Goal: Book appointment/travel/reservation

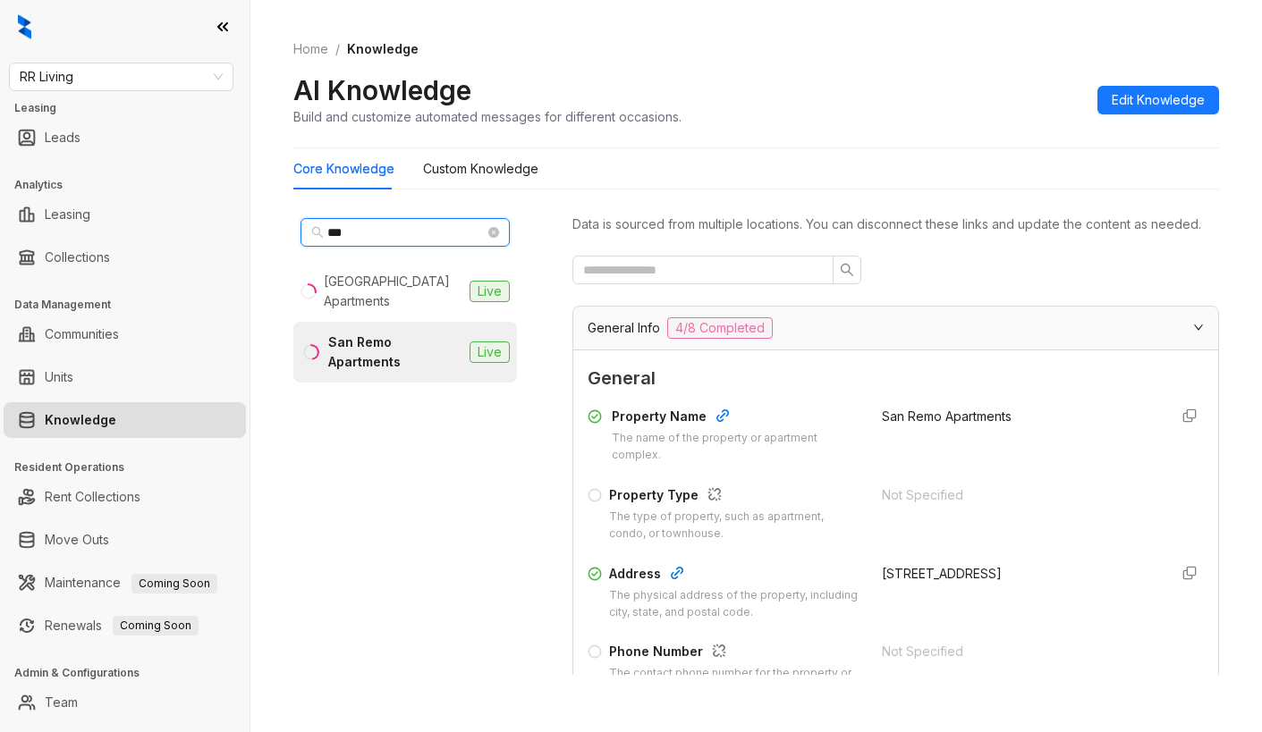
drag, startPoint x: 381, startPoint y: 231, endPoint x: 266, endPoint y: 239, distance: 114.7
click at [266, 239] on div "Home / Knowledge AI Knowledge Build and customize automated messages for differ…" at bounding box center [755, 366] width 1011 height 732
click at [190, 80] on span "RR Living" at bounding box center [121, 76] width 203 height 27
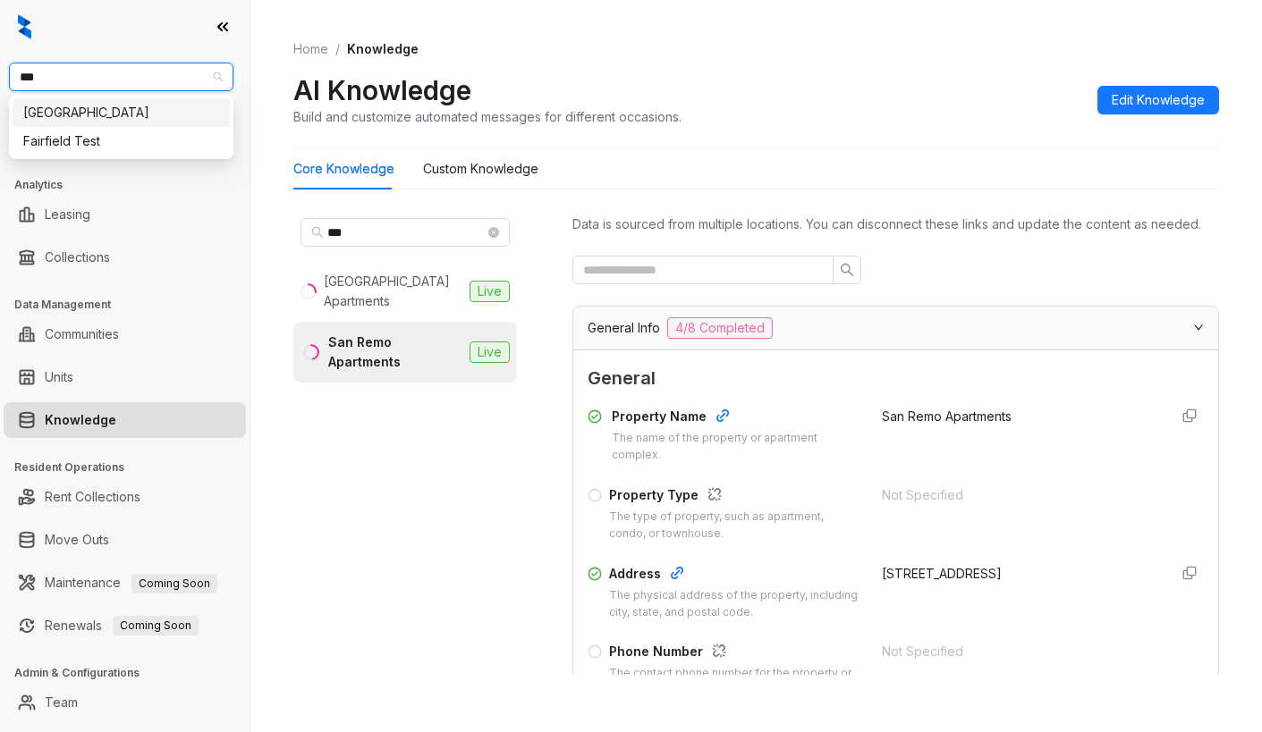
type input "****"
click at [163, 114] on div "Fairfield" at bounding box center [121, 113] width 196 height 20
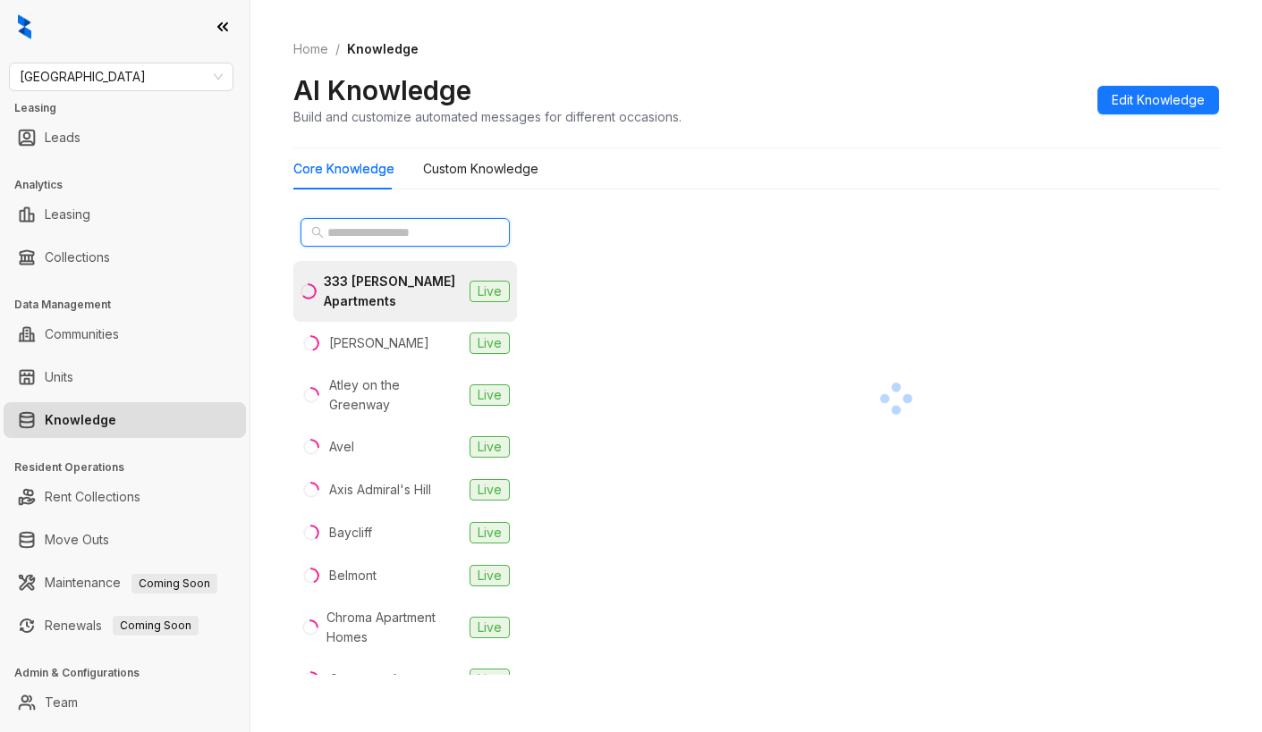
click at [423, 232] on input "text" at bounding box center [405, 233] width 157 height 20
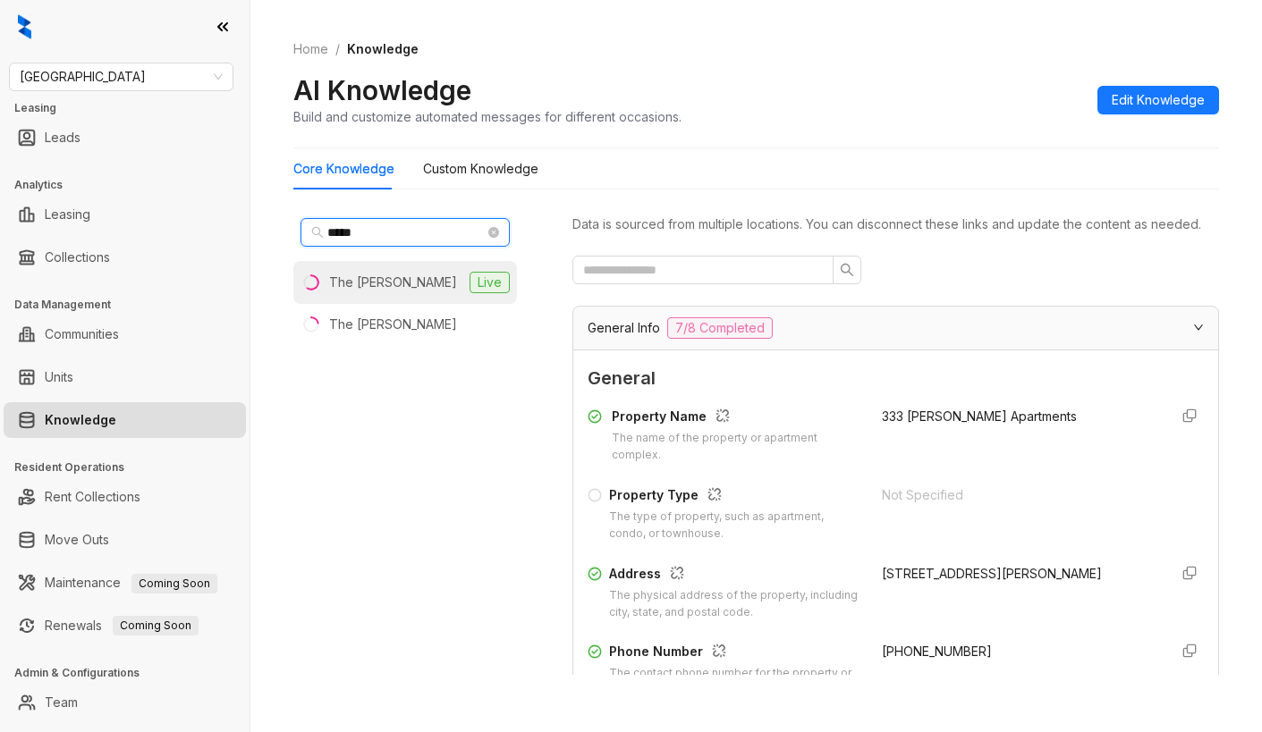
type input "*****"
click at [435, 291] on li "The Montgomery Live" at bounding box center [405, 282] width 224 height 43
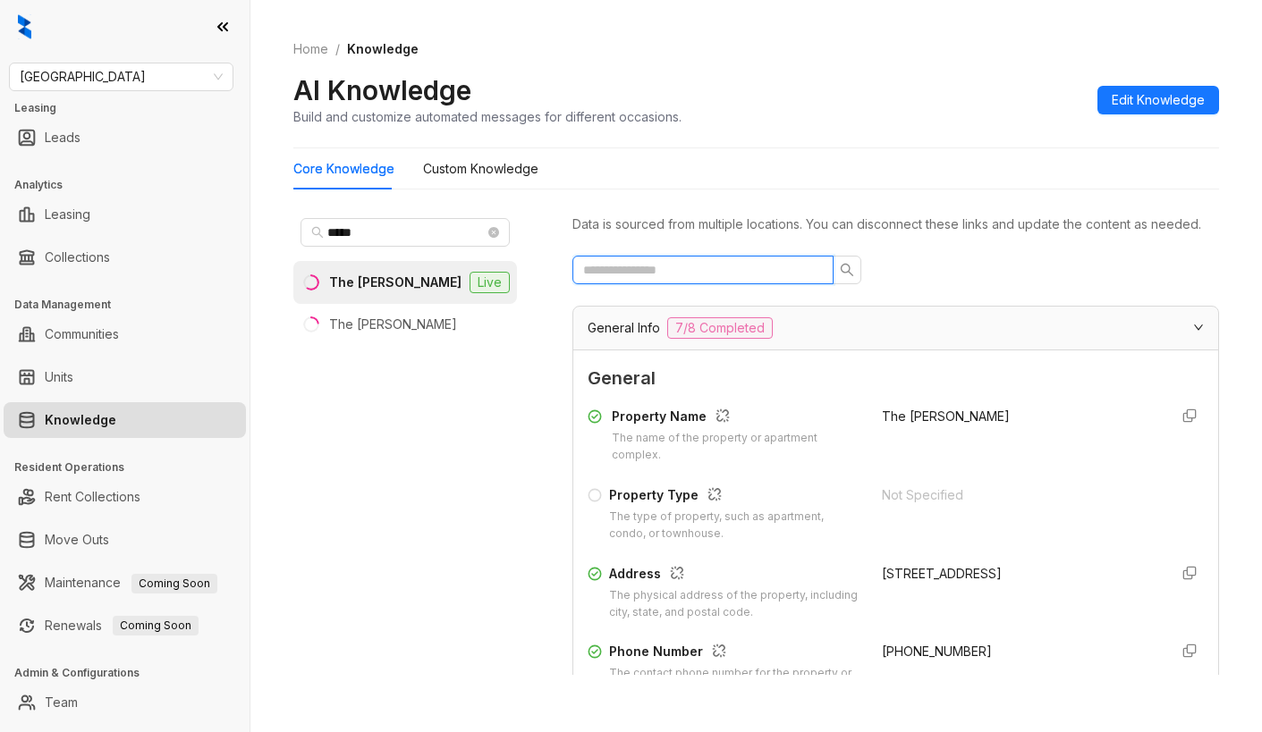
click at [658, 280] on input "text" at bounding box center [695, 270] width 225 height 20
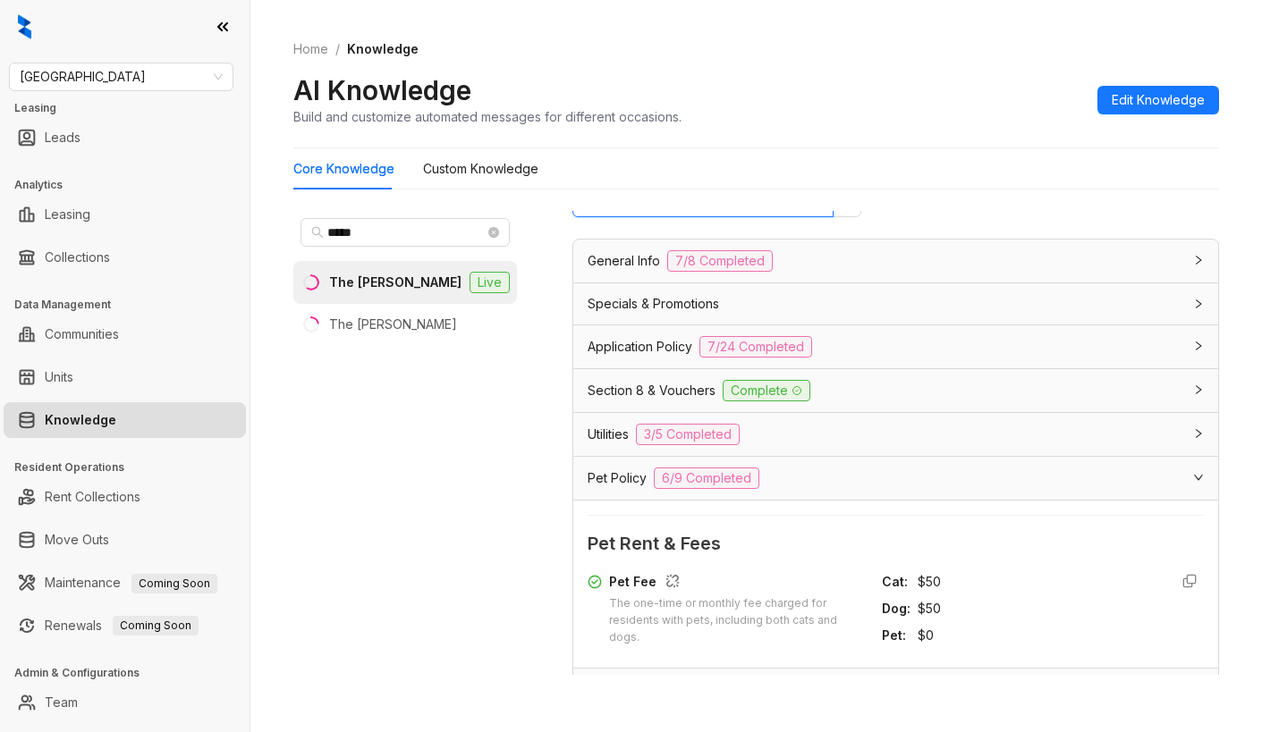
scroll to position [268, 0]
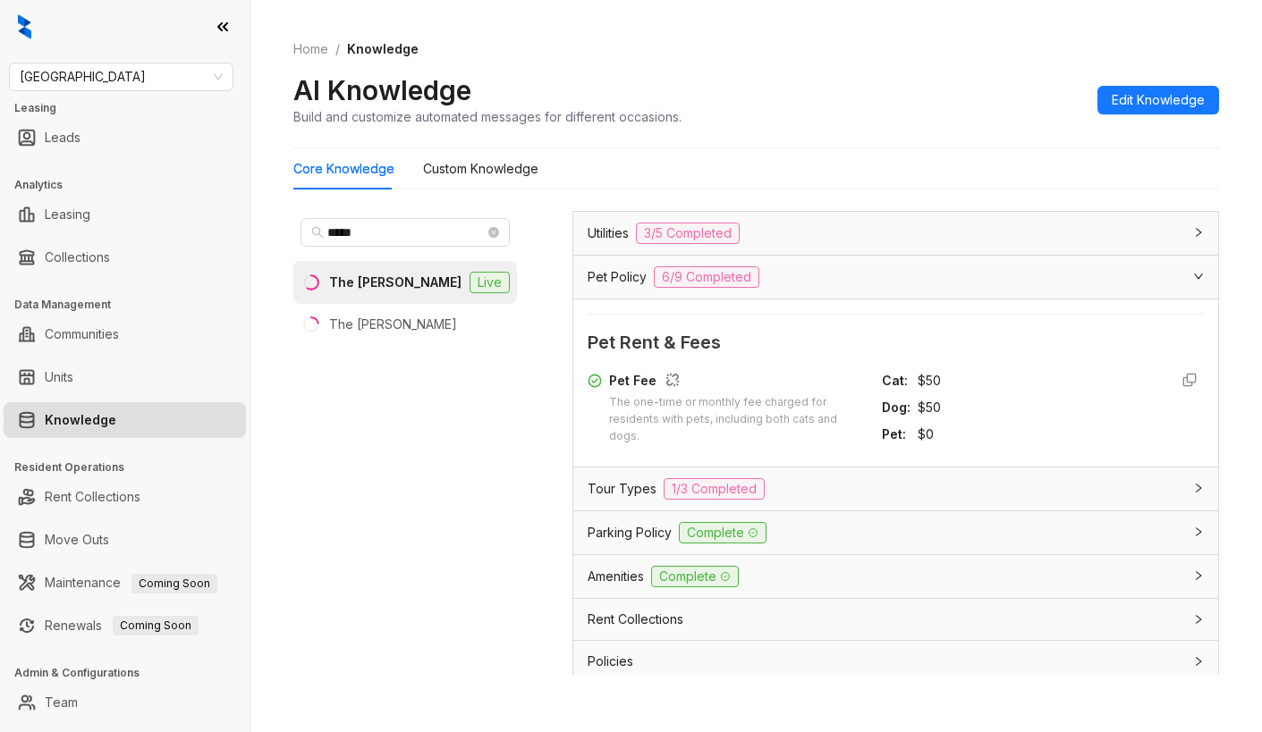
type input "*******"
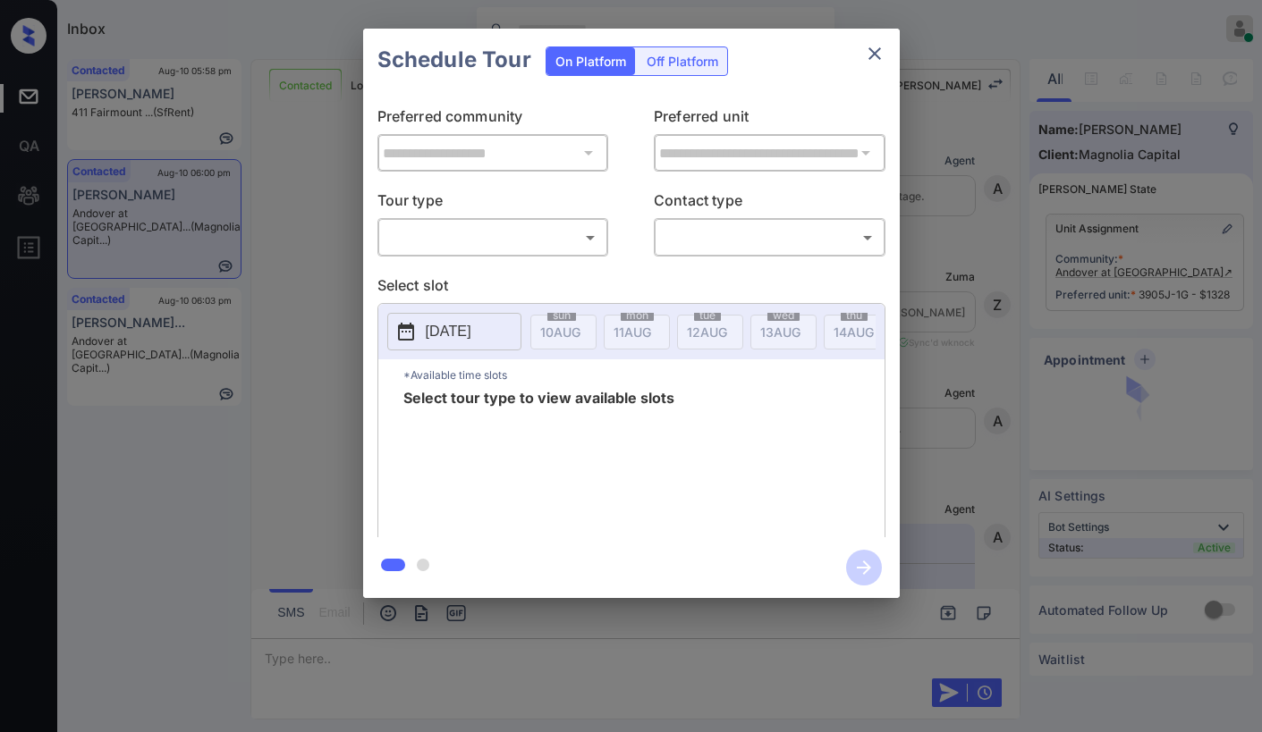
scroll to position [2273, 0]
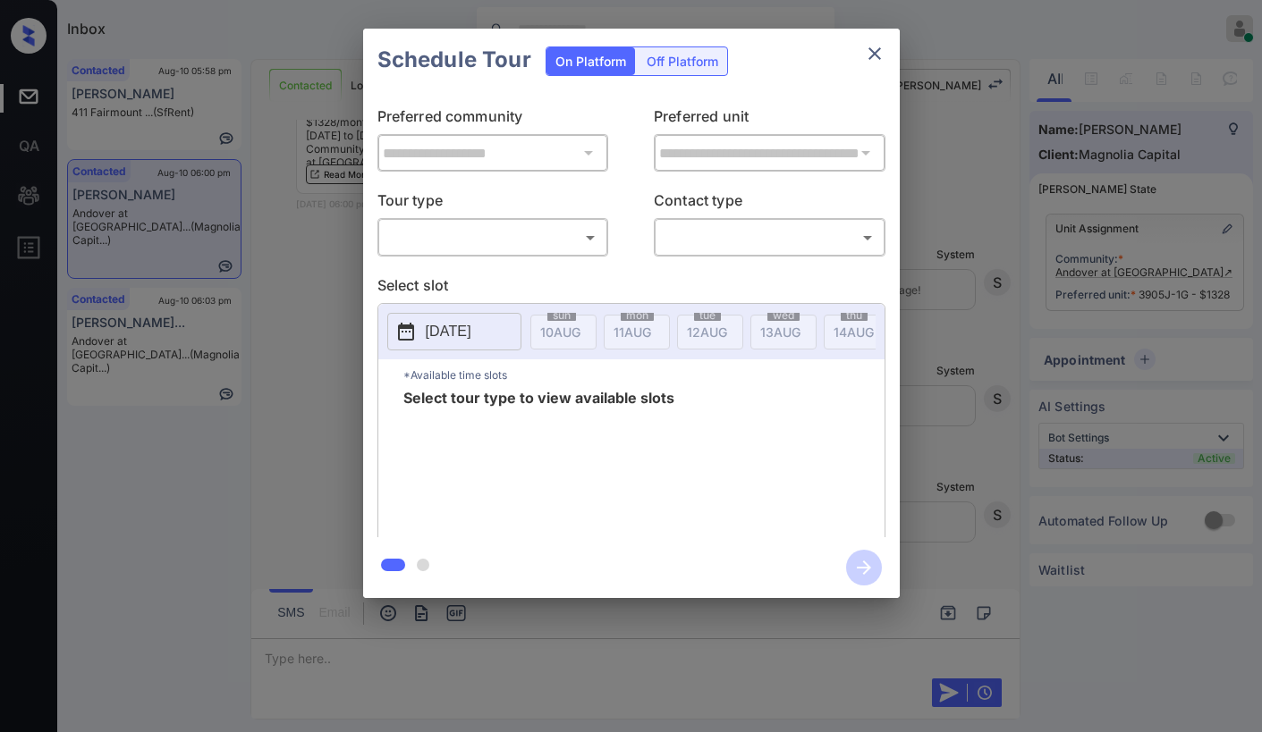
click at [397, 235] on body "Inbox [PERSON_NAME] Online Set yourself offline Set yourself on break Profile S…" at bounding box center [631, 366] width 1262 height 732
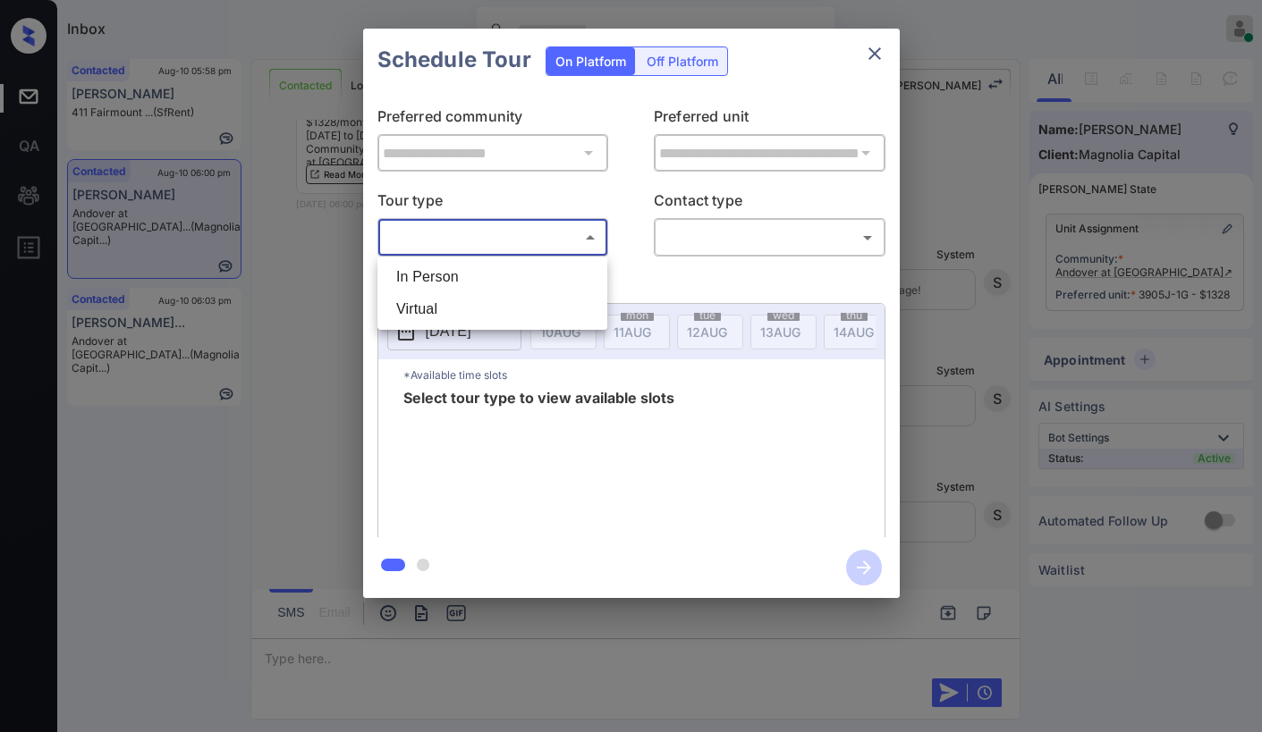
click at [442, 279] on li "In Person" at bounding box center [492, 277] width 221 height 32
type input "********"
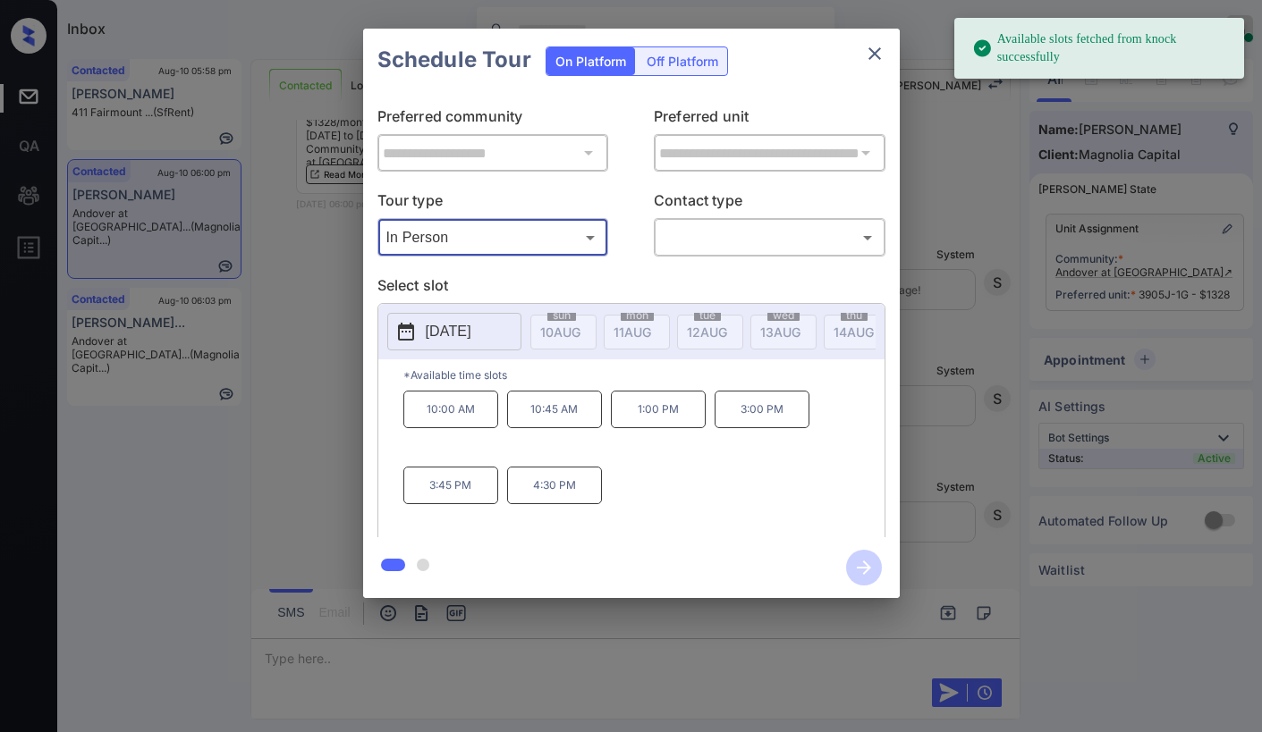
click at [753, 239] on body "Available slots fetched from knock successfully Inbox Paolo Gabriel Online Set …" at bounding box center [631, 366] width 1262 height 732
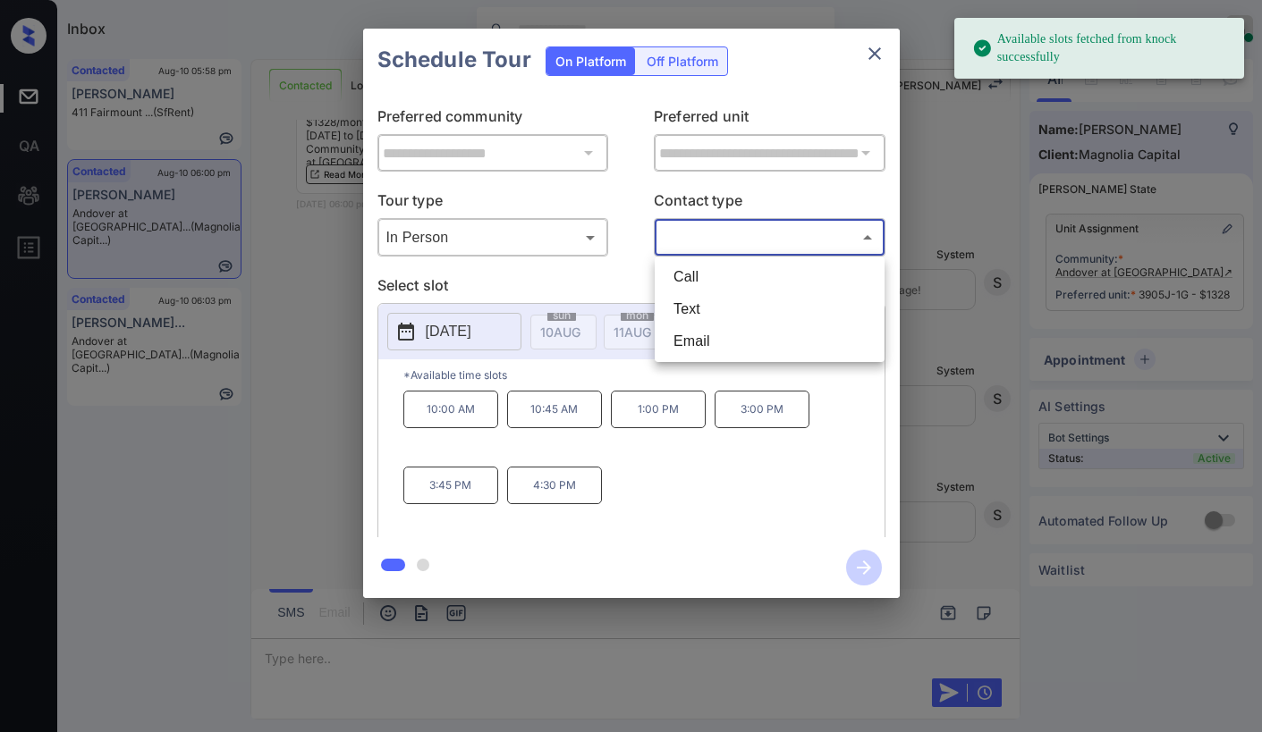
click at [710, 307] on li "Text" at bounding box center [769, 309] width 221 height 32
type input "****"
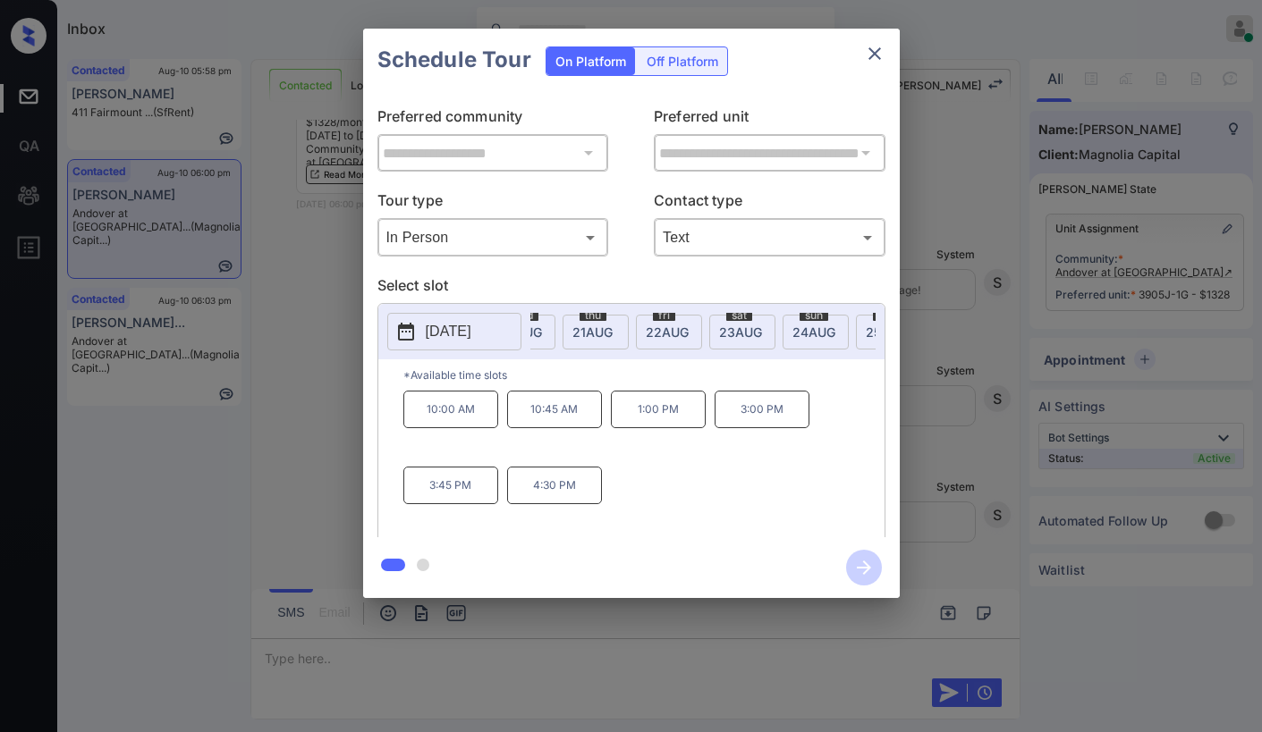
scroll to position [0, 814]
click at [722, 320] on div "sat 23 AUG" at bounding box center [703, 332] width 66 height 35
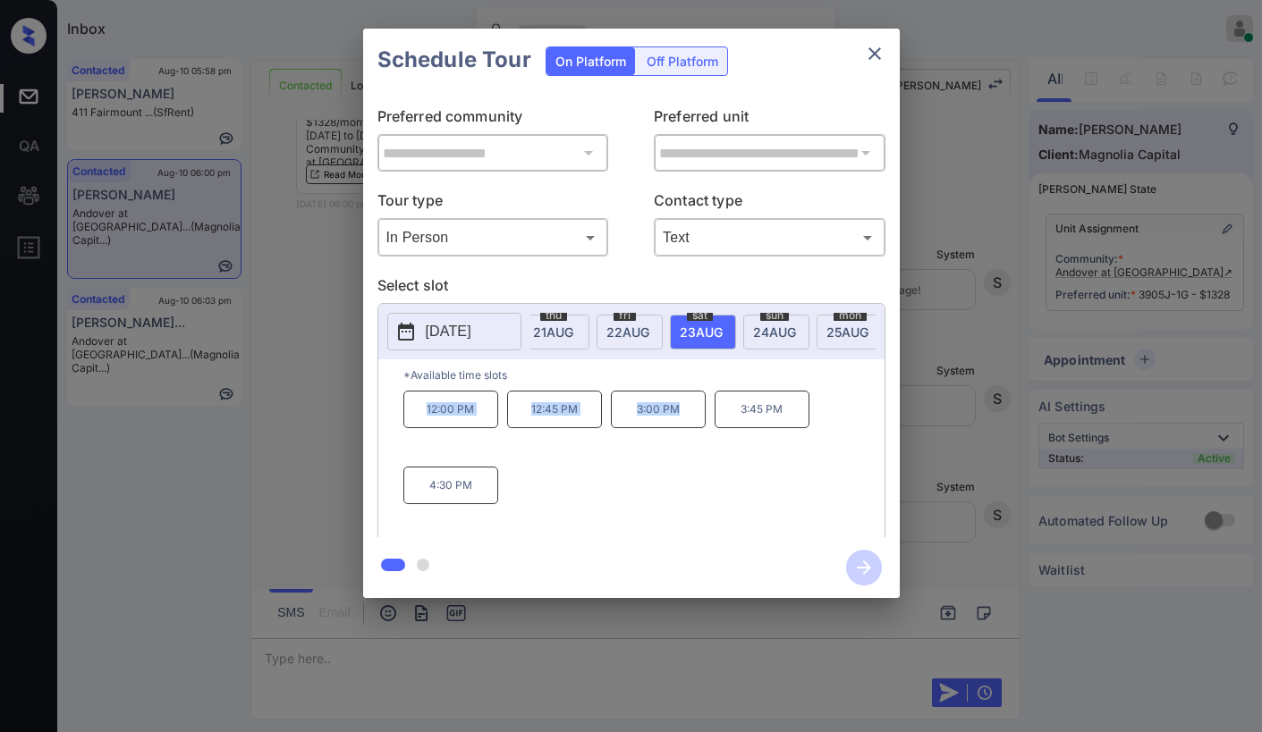
drag, startPoint x: 417, startPoint y: 418, endPoint x: 680, endPoint y: 422, distance: 263.8
click at [680, 422] on div "12:00 PM 12:45 PM 3:00 PM 3:45 PM 4:30 PM" at bounding box center [643, 462] width 481 height 143
copy div "12:00 PM 12:45 PM 3:00 PM"
click at [879, 59] on icon "close" at bounding box center [874, 53] width 21 height 21
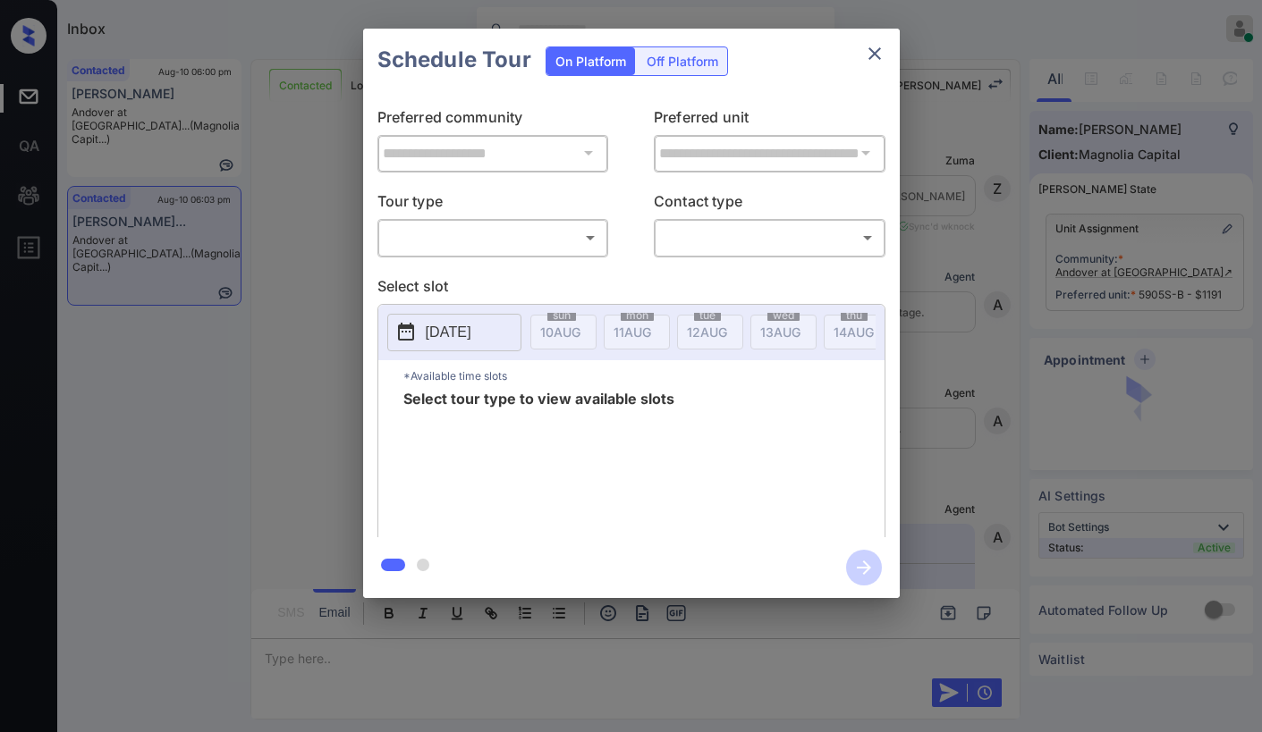
scroll to position [7722, 0]
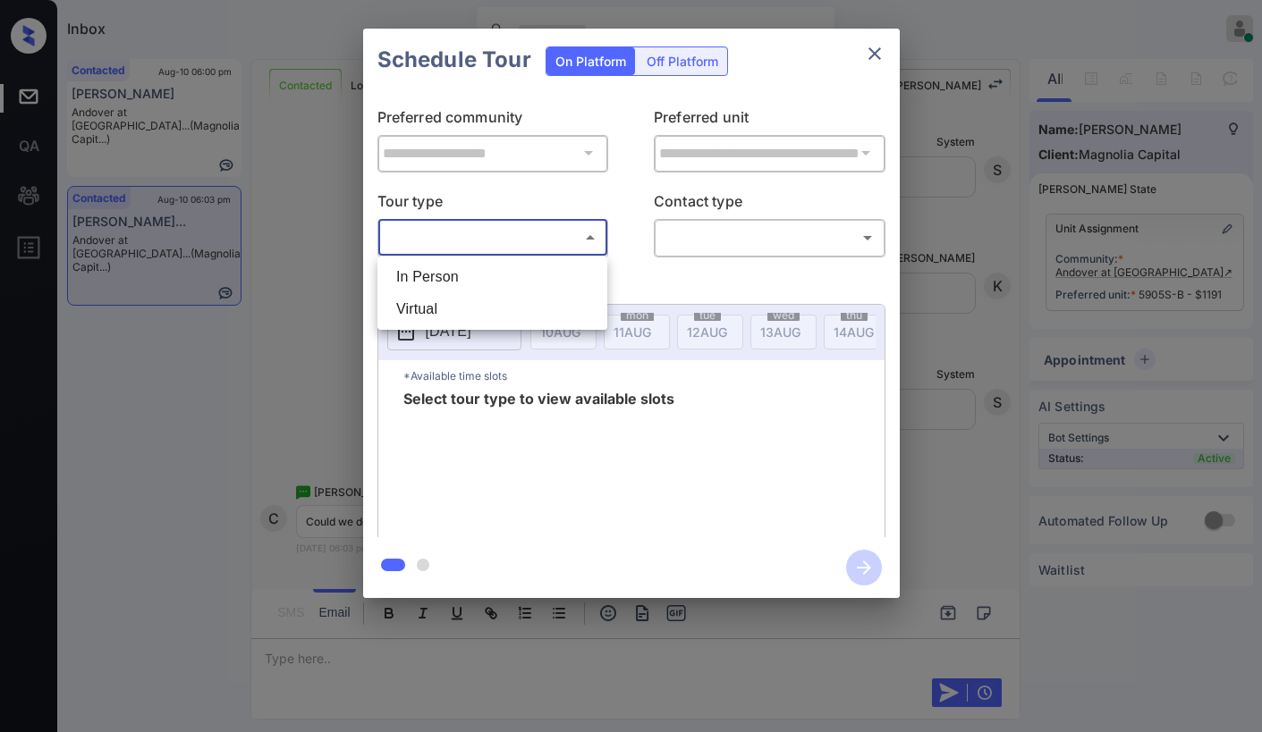
click at [492, 230] on body "Inbox Paolo Gabriel Online Set yourself offline Set yourself on break Profile S…" at bounding box center [631, 366] width 1262 height 732
click at [475, 281] on li "In Person" at bounding box center [492, 277] width 221 height 32
type input "********"
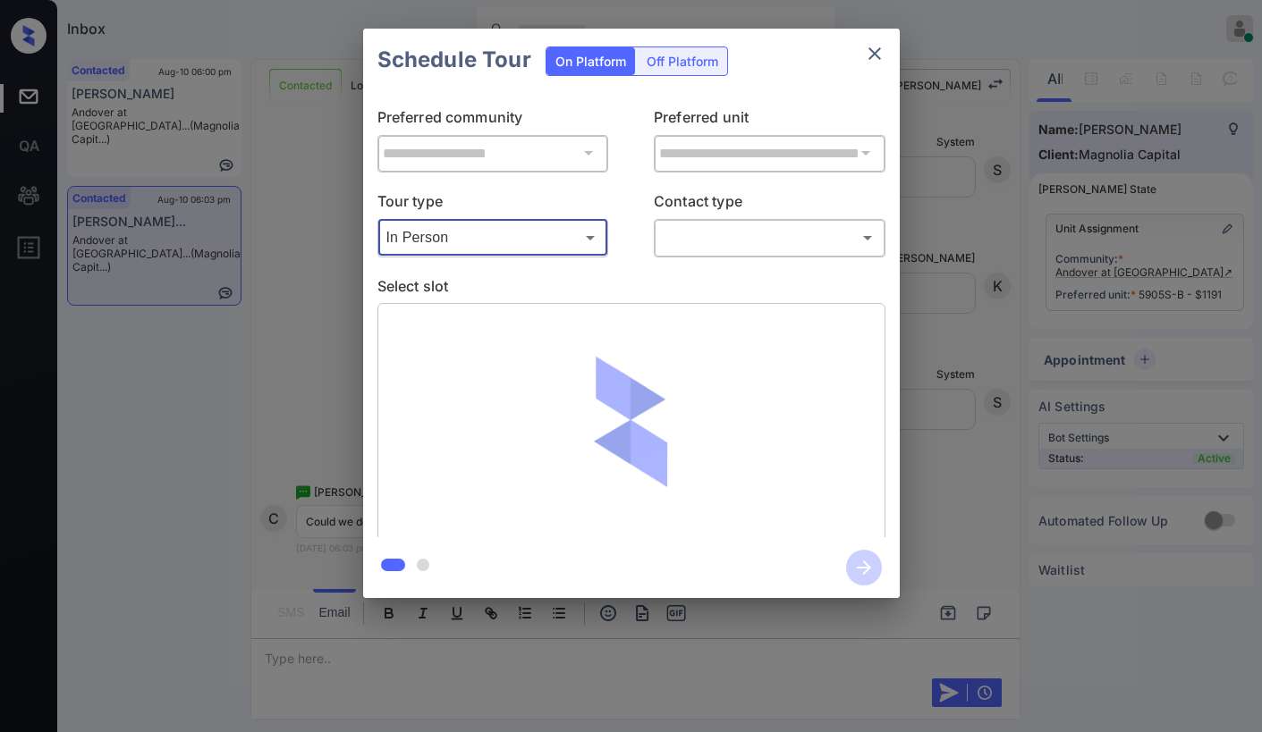
click at [750, 248] on body "Inbox Paolo Gabriel Online Set yourself offline Set yourself on break Profile S…" at bounding box center [631, 366] width 1262 height 732
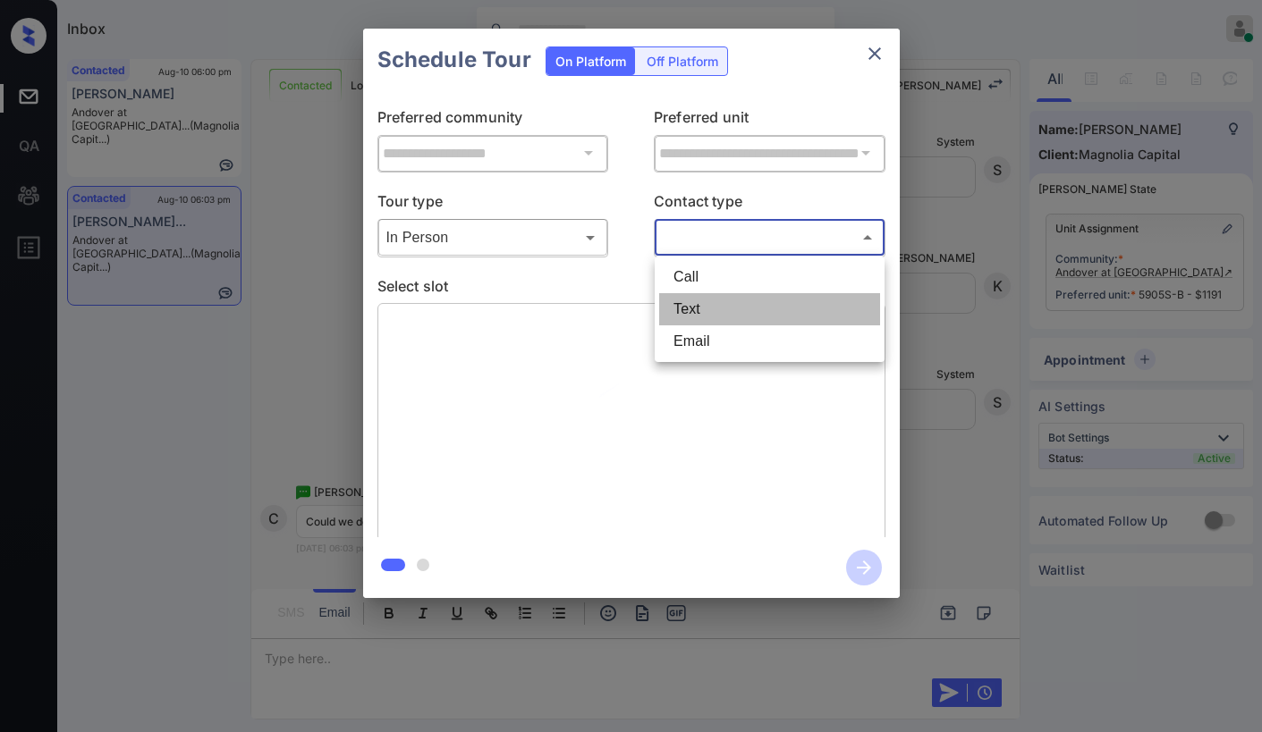
click at [743, 306] on li "Text" at bounding box center [769, 309] width 221 height 32
type input "****"
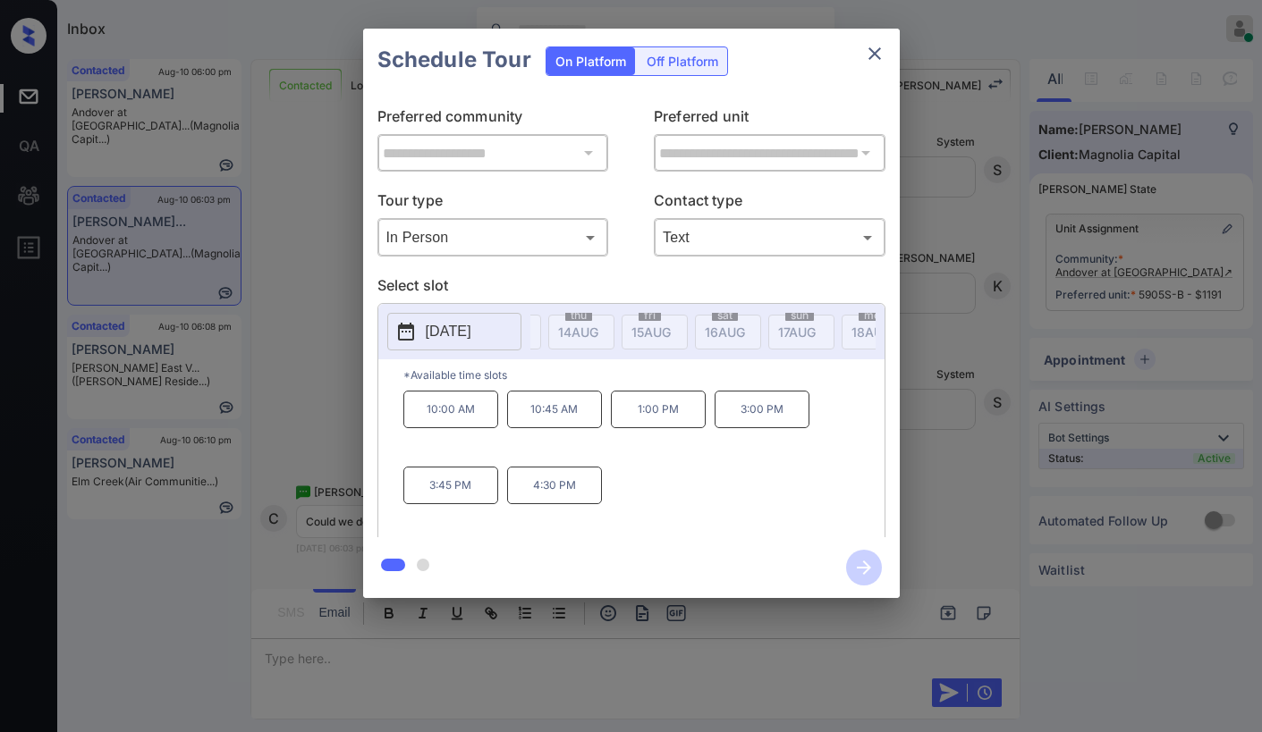
scroll to position [0, 289]
click at [881, 63] on button "close" at bounding box center [875, 54] width 36 height 36
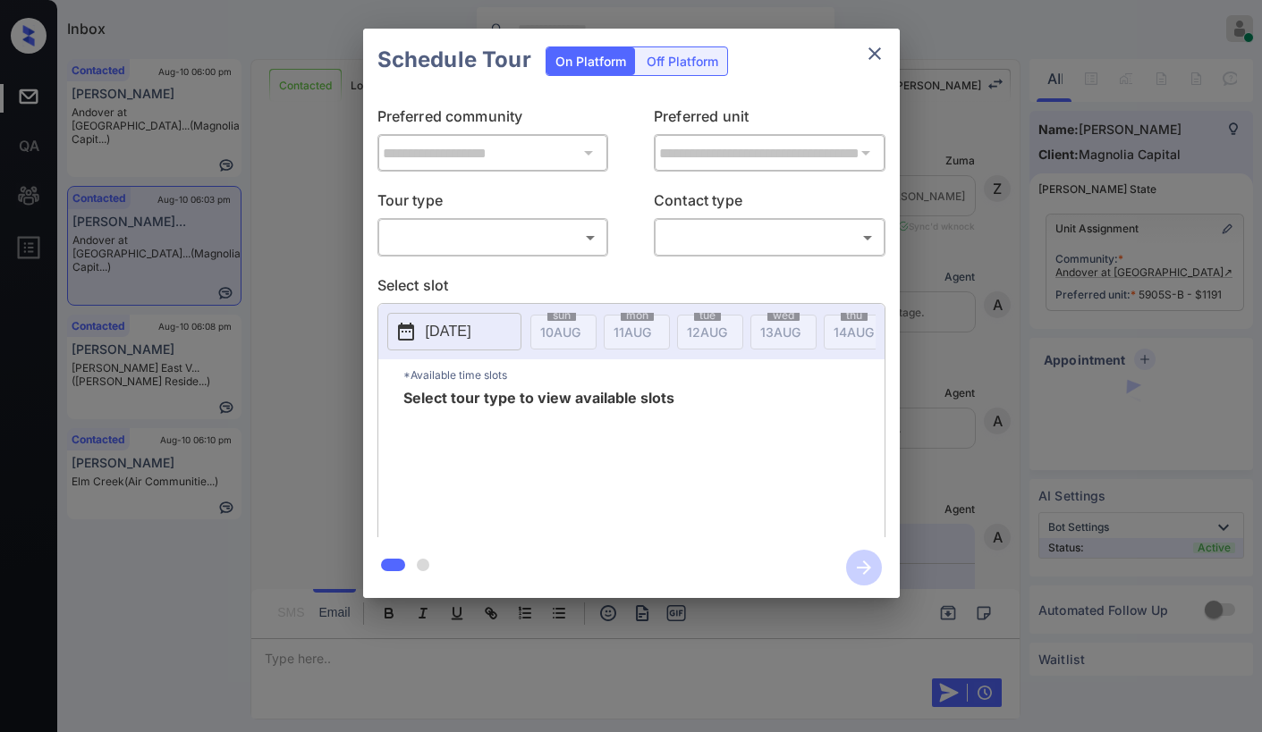
scroll to position [7991, 0]
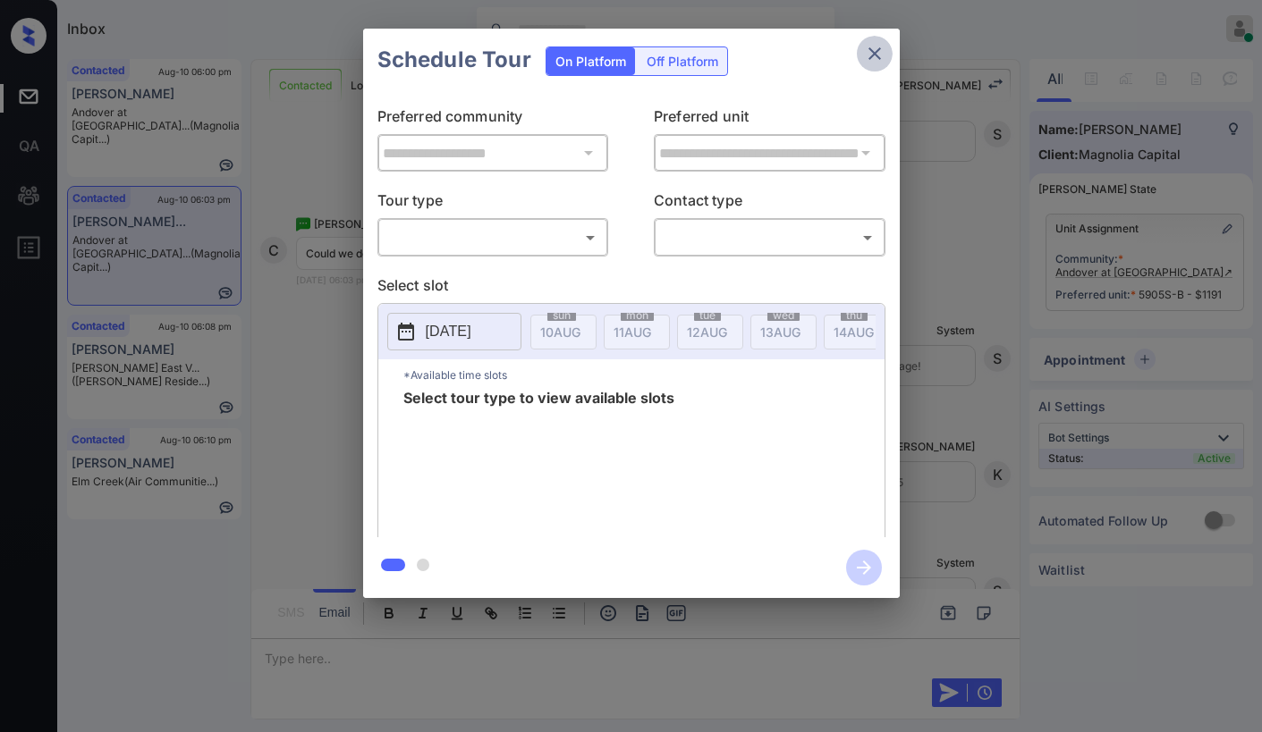
click at [883, 54] on icon "close" at bounding box center [874, 53] width 21 height 21
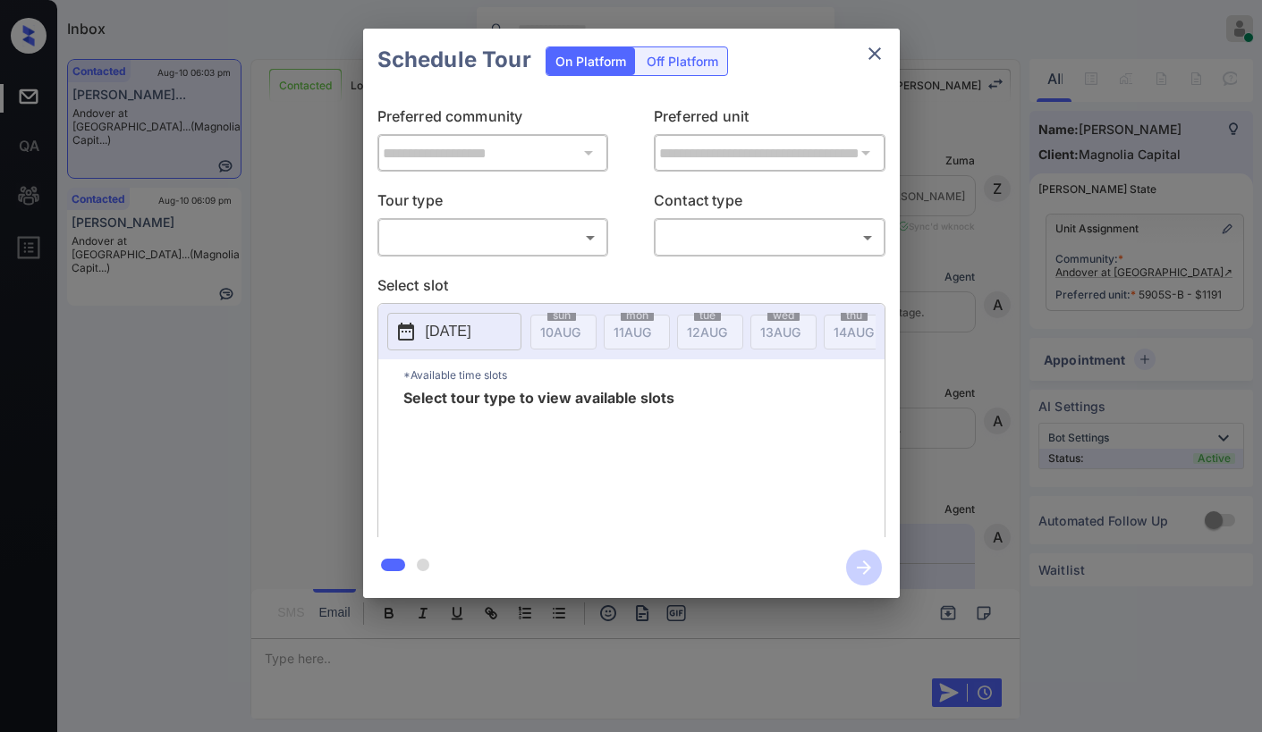
scroll to position [7991, 0]
click at [452, 241] on body "Inbox [PERSON_NAME] Online Set yourself offline Set yourself on break Profile S…" at bounding box center [631, 366] width 1262 height 732
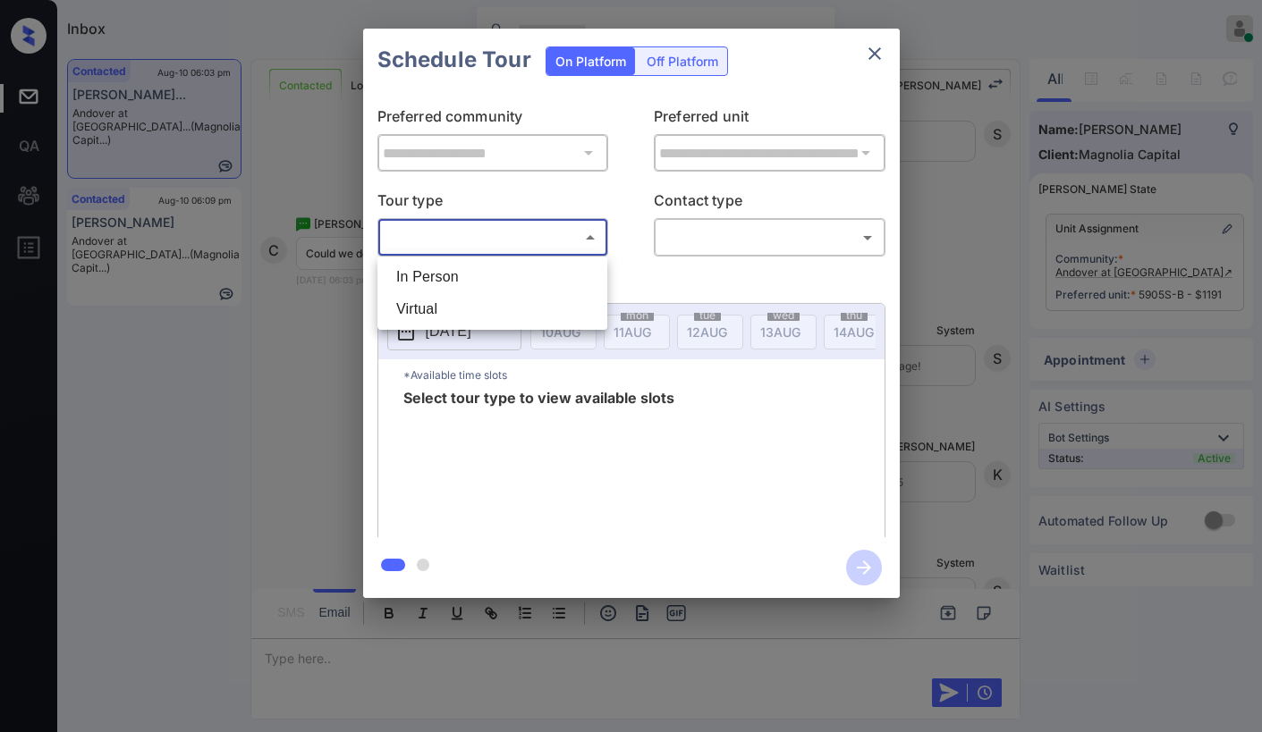
click at [449, 270] on li "In Person" at bounding box center [492, 277] width 221 height 32
type input "********"
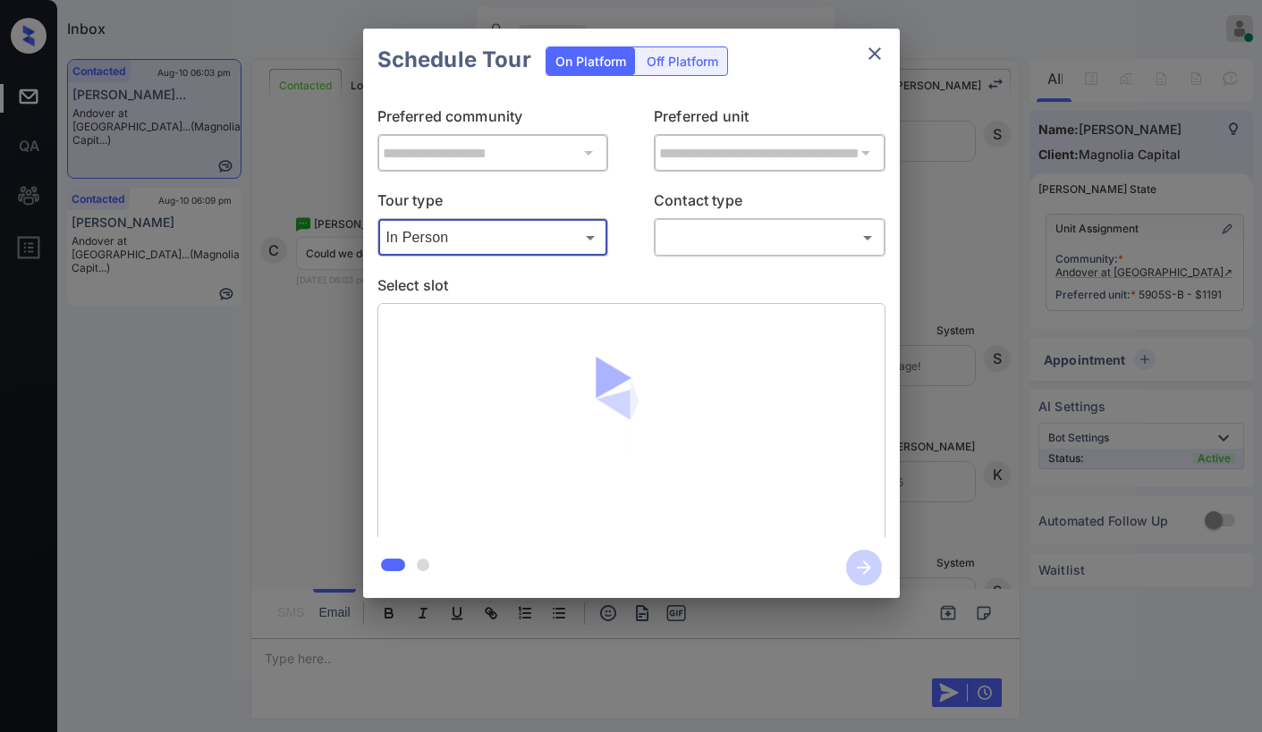
click at [765, 251] on body "Inbox [PERSON_NAME] Online Set yourself offline Set yourself on break Profile S…" at bounding box center [631, 366] width 1262 height 732
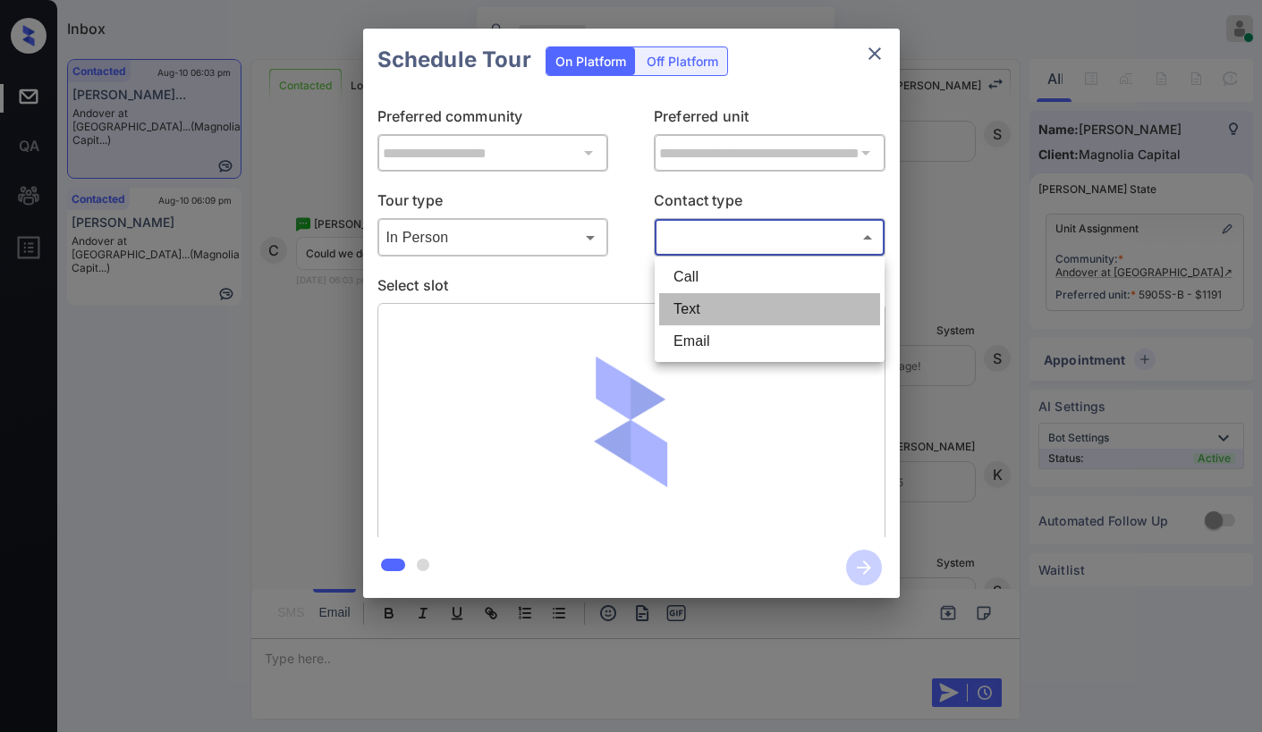
click at [740, 315] on li "Text" at bounding box center [769, 309] width 221 height 32
type input "****"
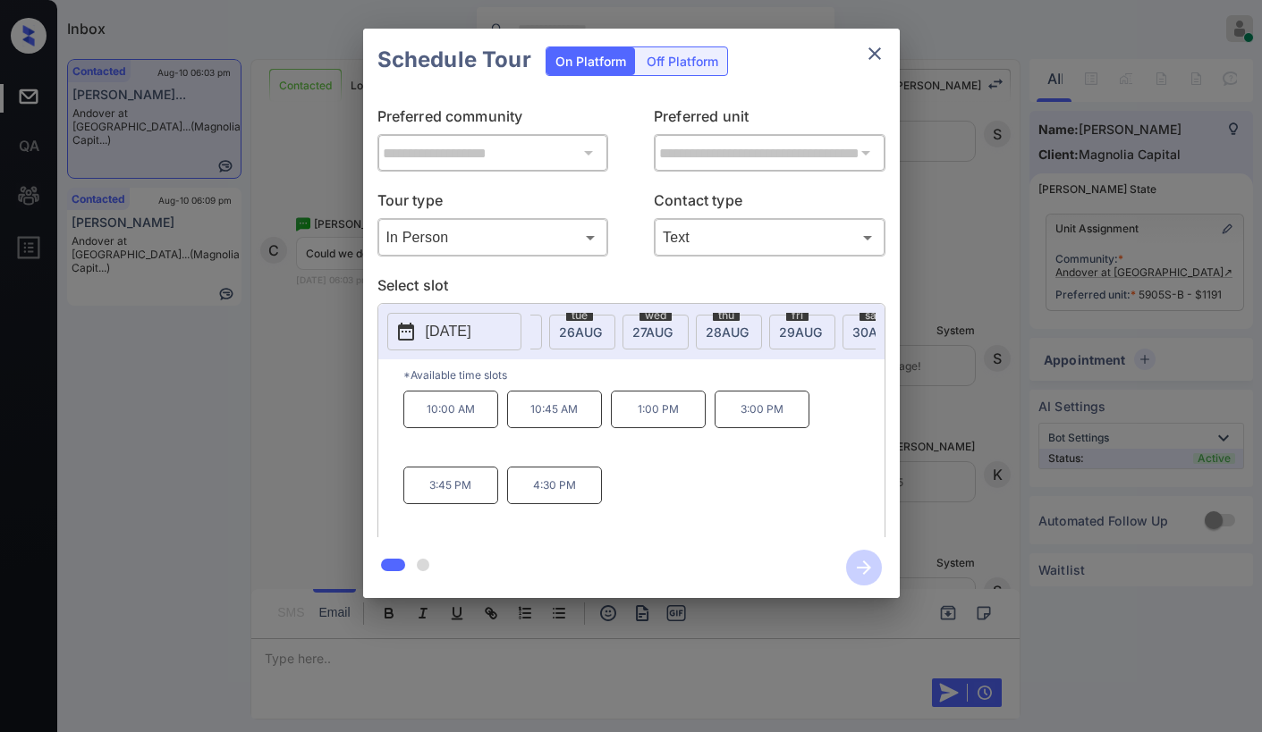
scroll to position [0, 1168]
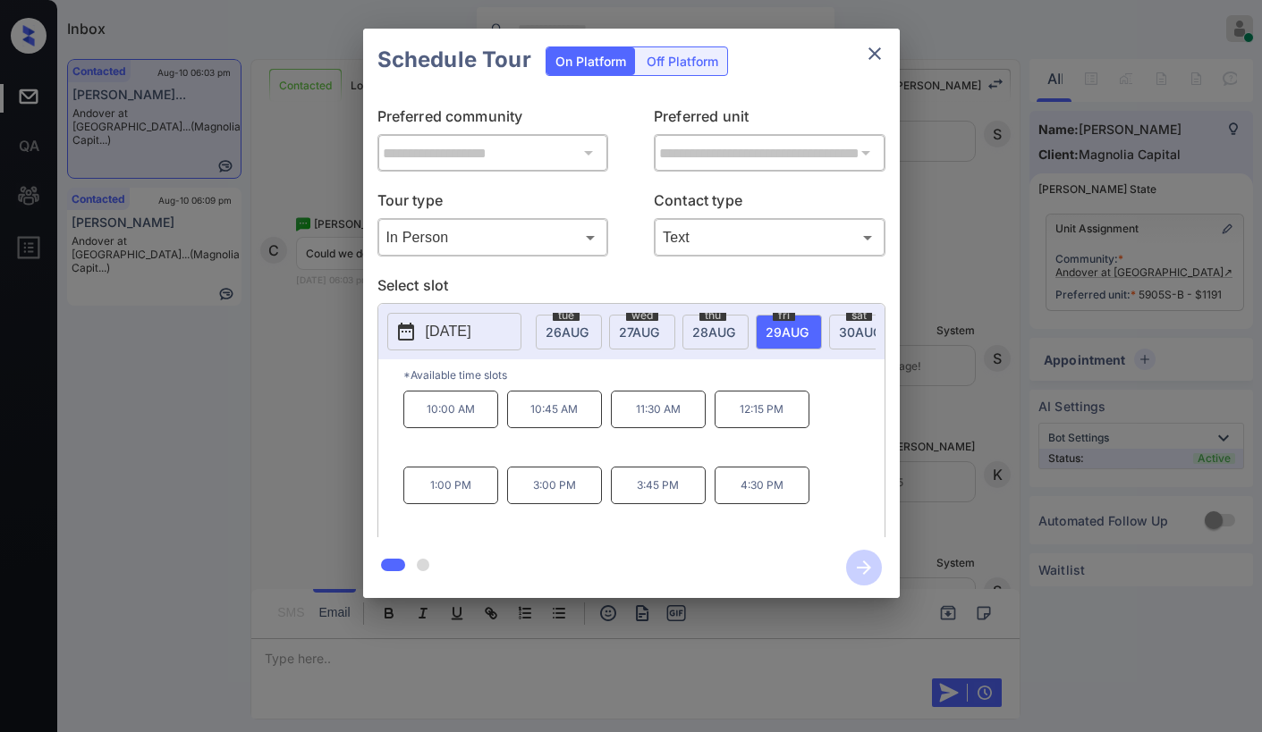
click at [671, 410] on p "11:30 AM" at bounding box center [658, 410] width 95 height 38
click at [874, 47] on icon "close" at bounding box center [874, 53] width 21 height 21
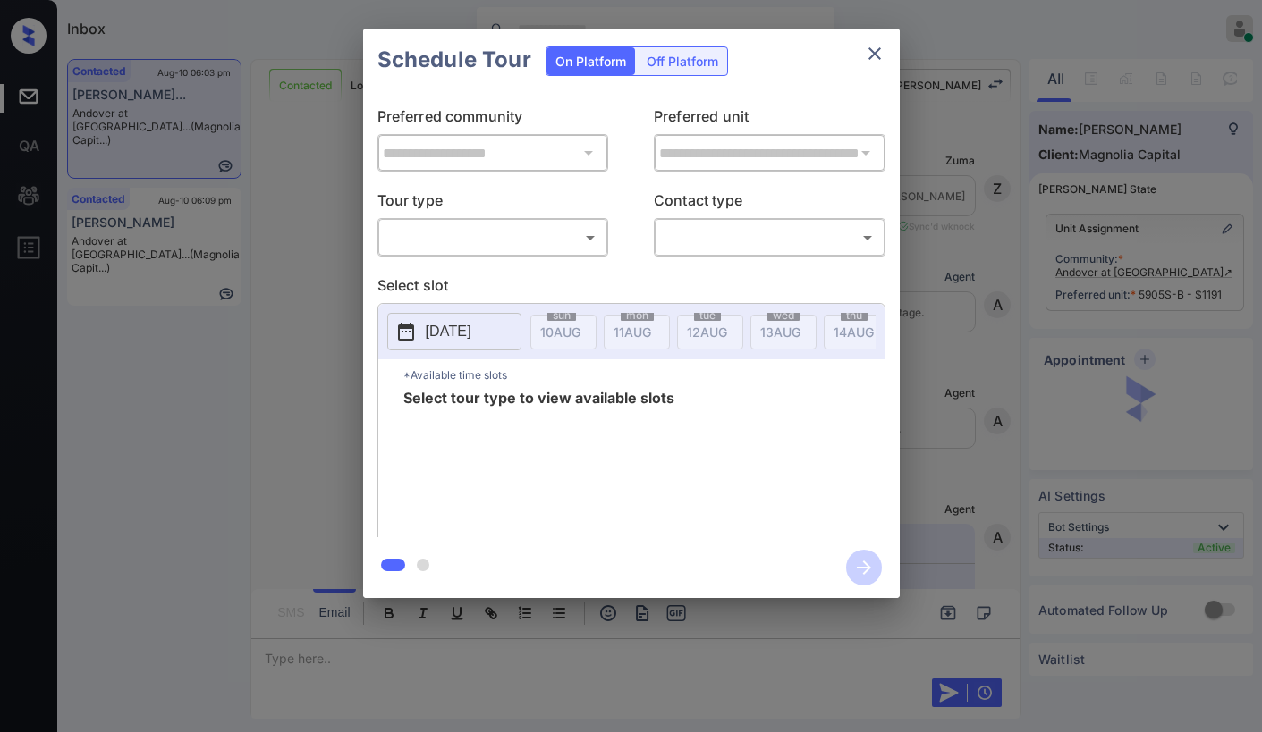
scroll to position [7991, 0]
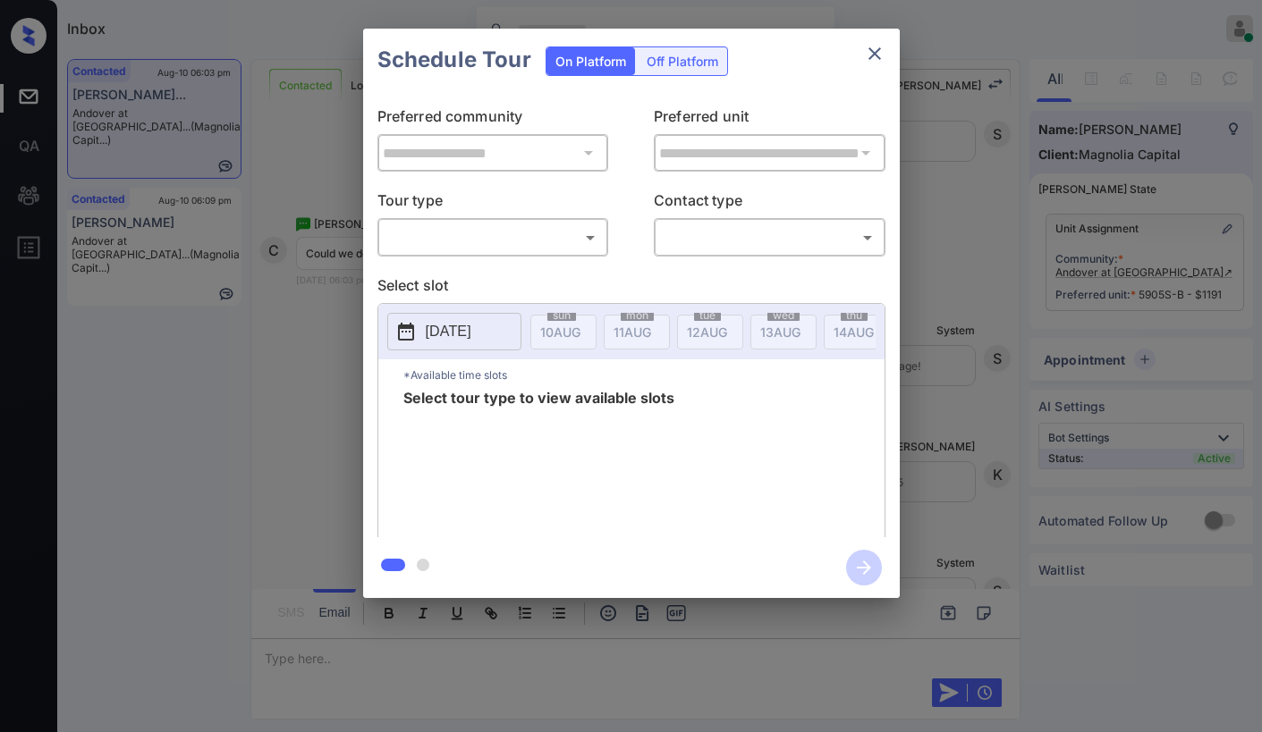
click at [464, 255] on div "​ ​" at bounding box center [493, 237] width 232 height 38
click at [481, 232] on body "Inbox [PERSON_NAME] Online Set yourself offline Set yourself on break Profile S…" at bounding box center [631, 366] width 1262 height 732
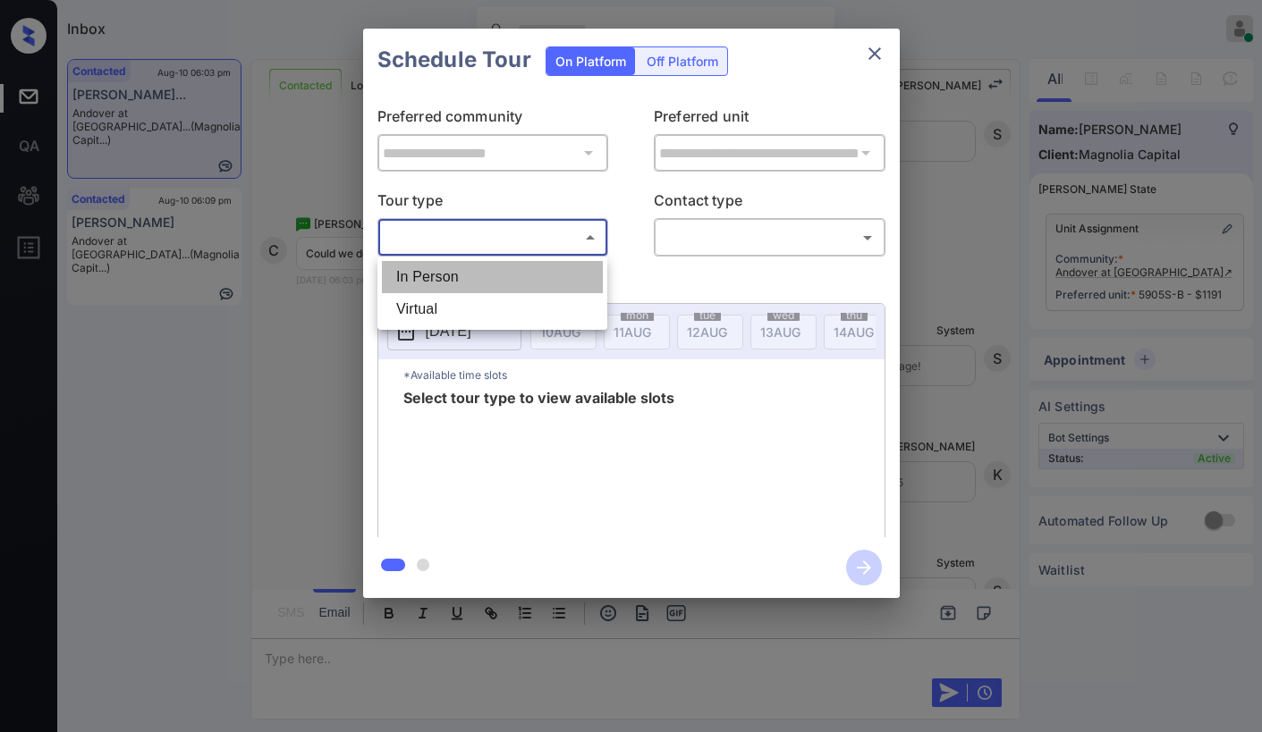
click at [469, 267] on li "In Person" at bounding box center [492, 277] width 221 height 32
type input "********"
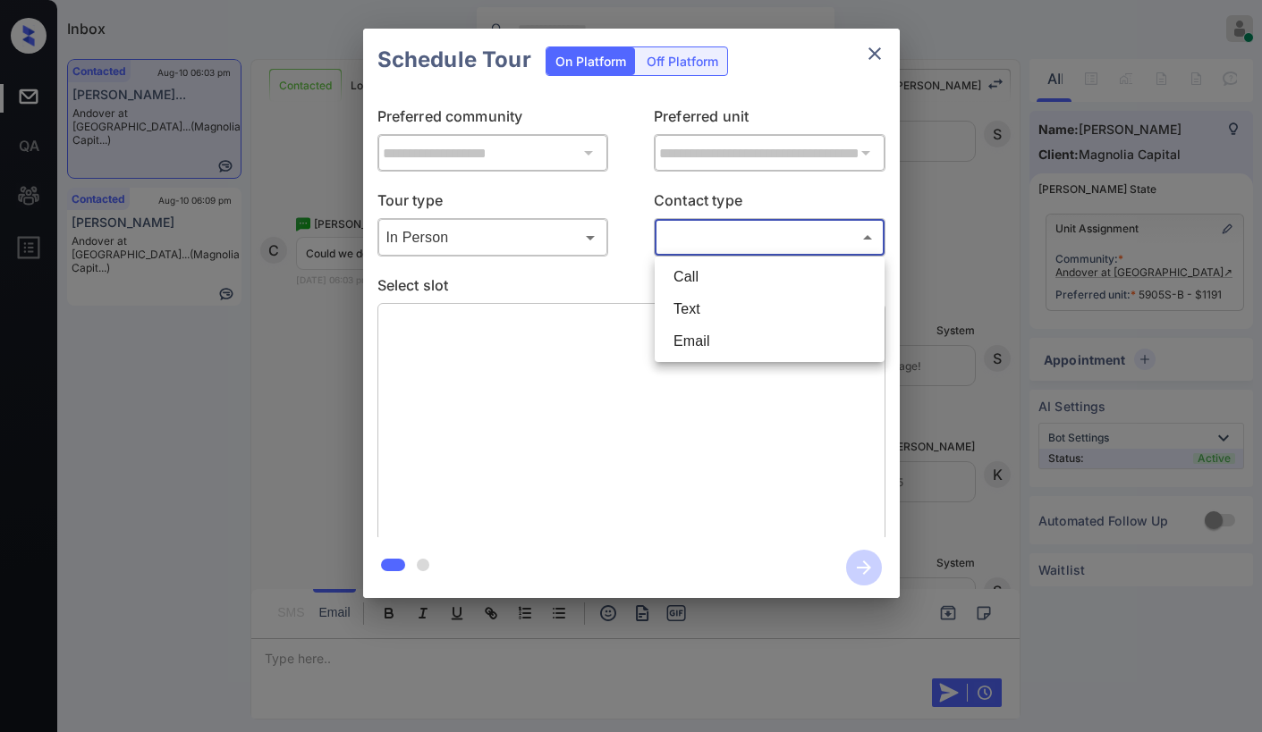
click at [792, 235] on body "Inbox Paolo Gabriel Online Set yourself offline Set yourself on break Profile S…" at bounding box center [631, 366] width 1262 height 732
click at [756, 304] on li "Text" at bounding box center [769, 309] width 221 height 32
type input "****"
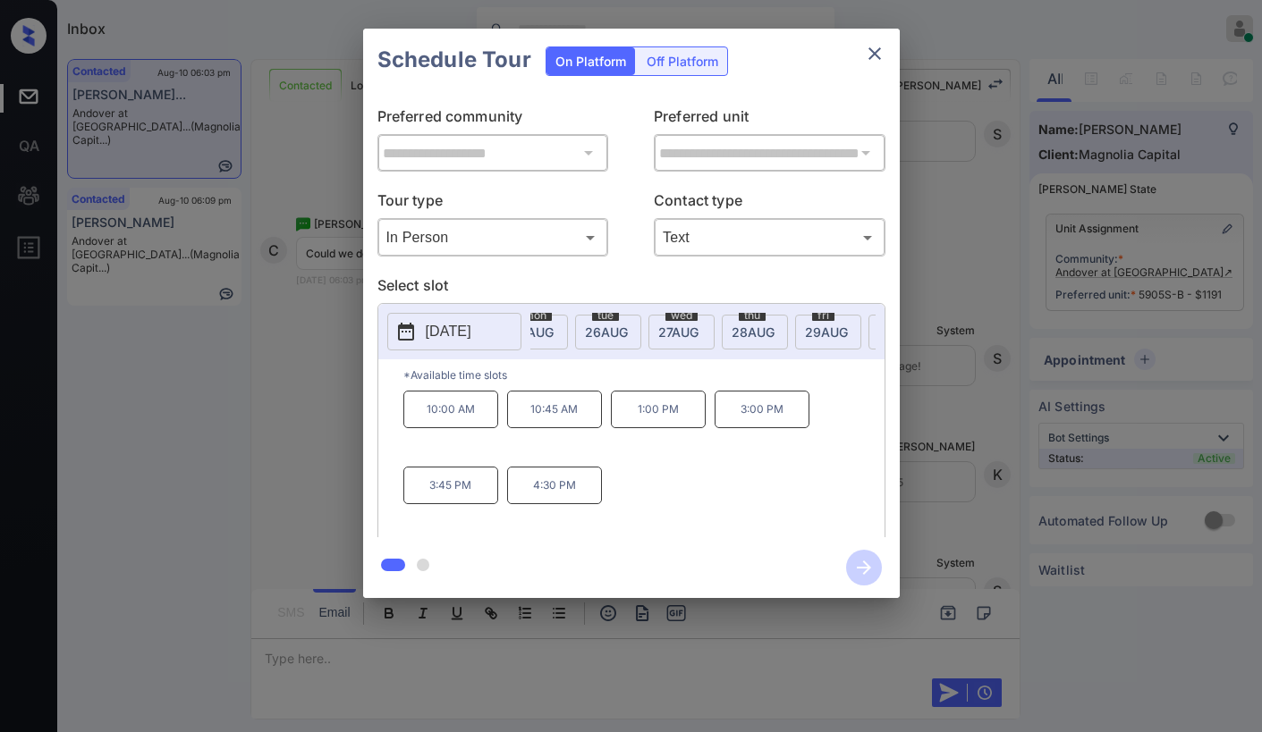
scroll to position [0, 1325]
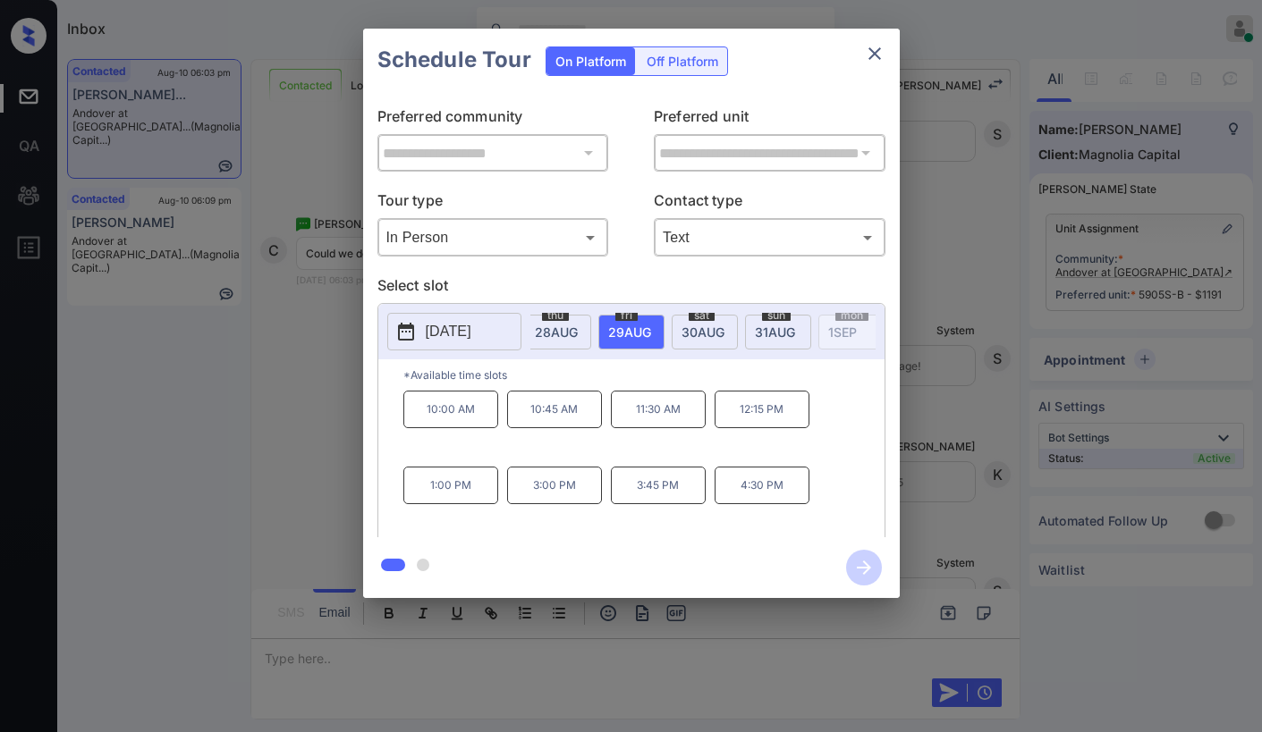
click at [663, 420] on p "11:30 AM" at bounding box center [658, 410] width 95 height 38
click at [871, 562] on icon "button" at bounding box center [864, 568] width 36 height 36
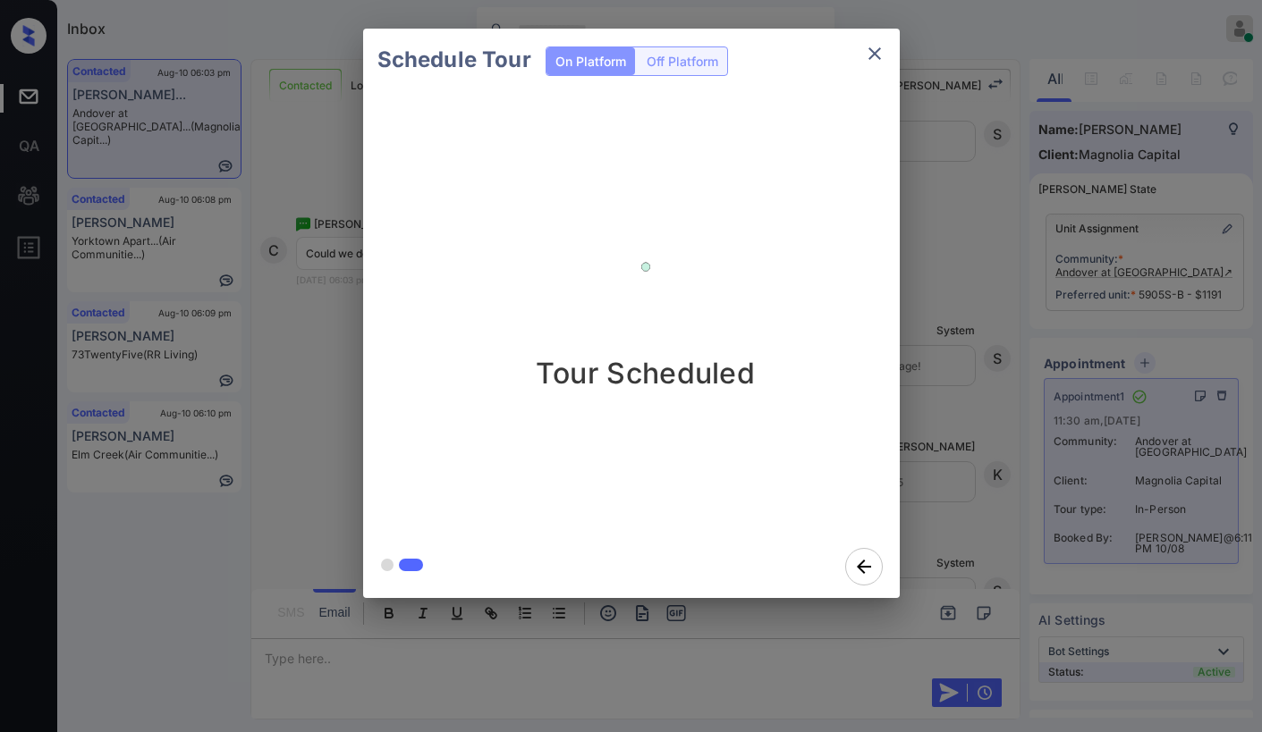
click at [876, 48] on icon "close" at bounding box center [874, 53] width 21 height 21
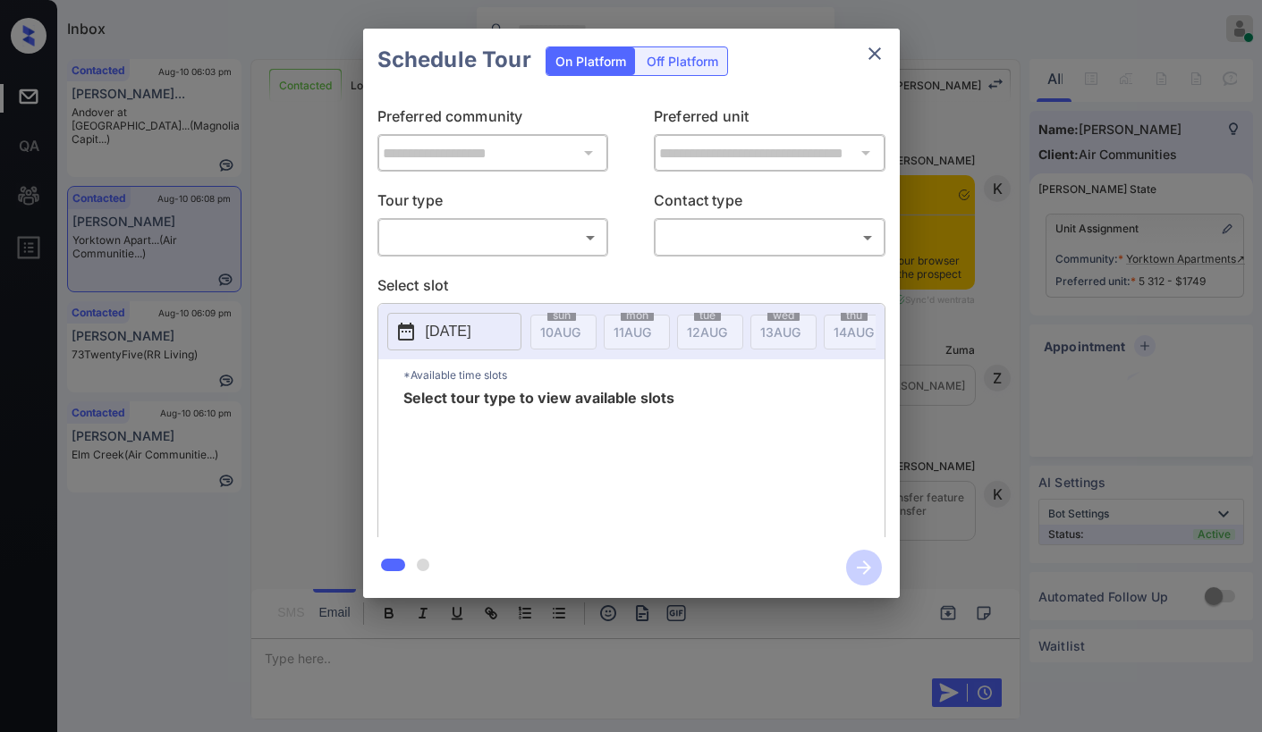
scroll to position [2477, 0]
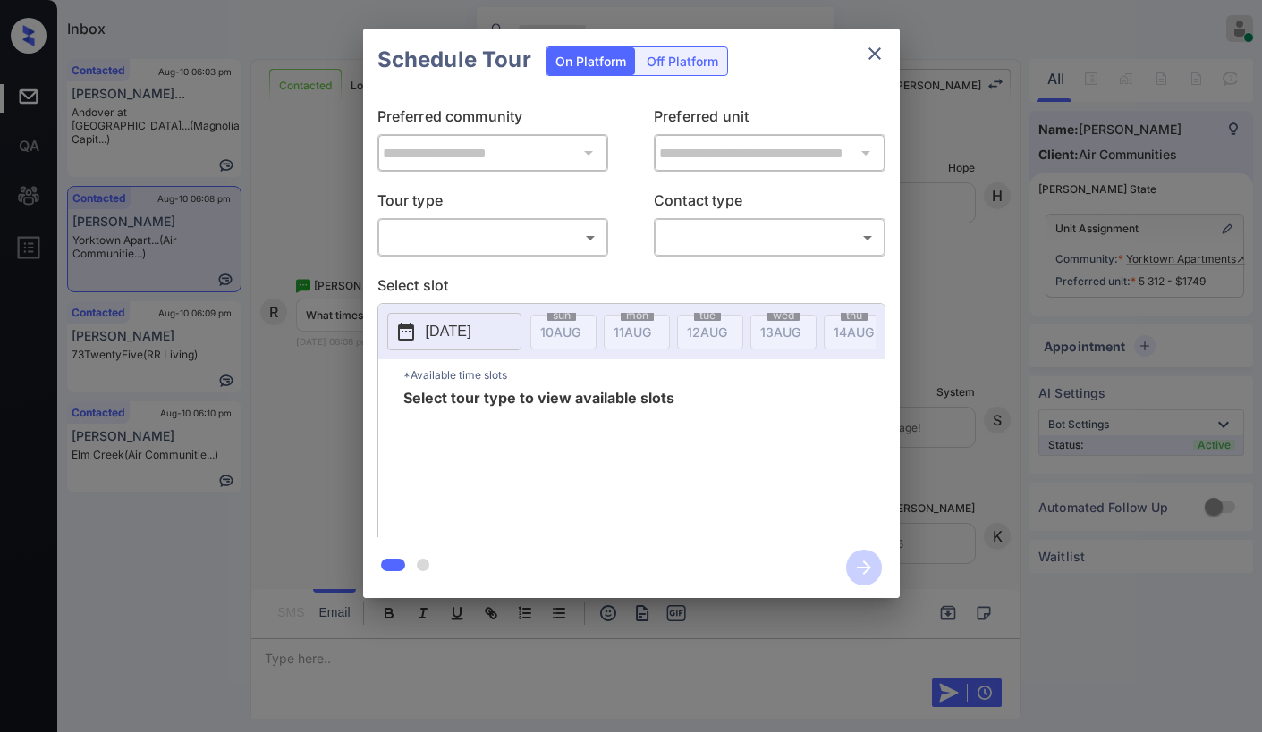
click at [511, 249] on body "Inbox [PERSON_NAME] Online Set yourself offline Set yourself on break Profile S…" at bounding box center [631, 366] width 1262 height 732
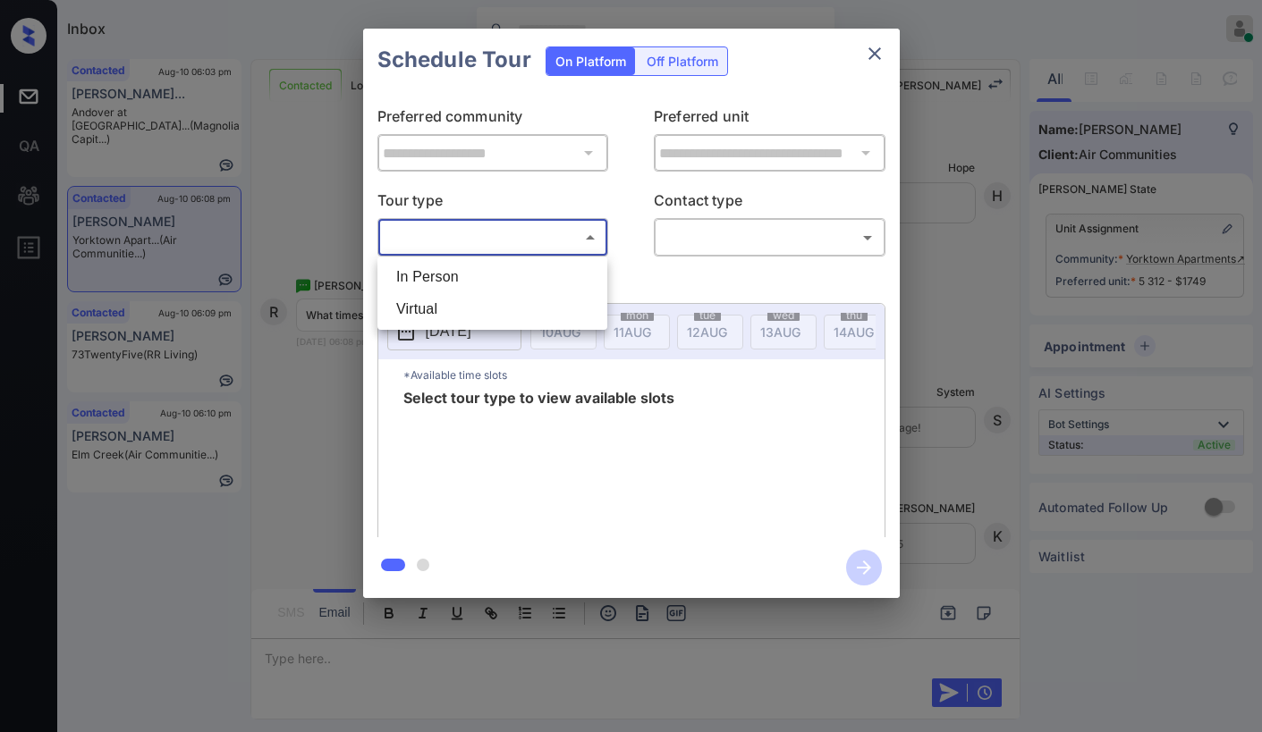
click at [482, 280] on li "In Person" at bounding box center [492, 277] width 221 height 32
type input "********"
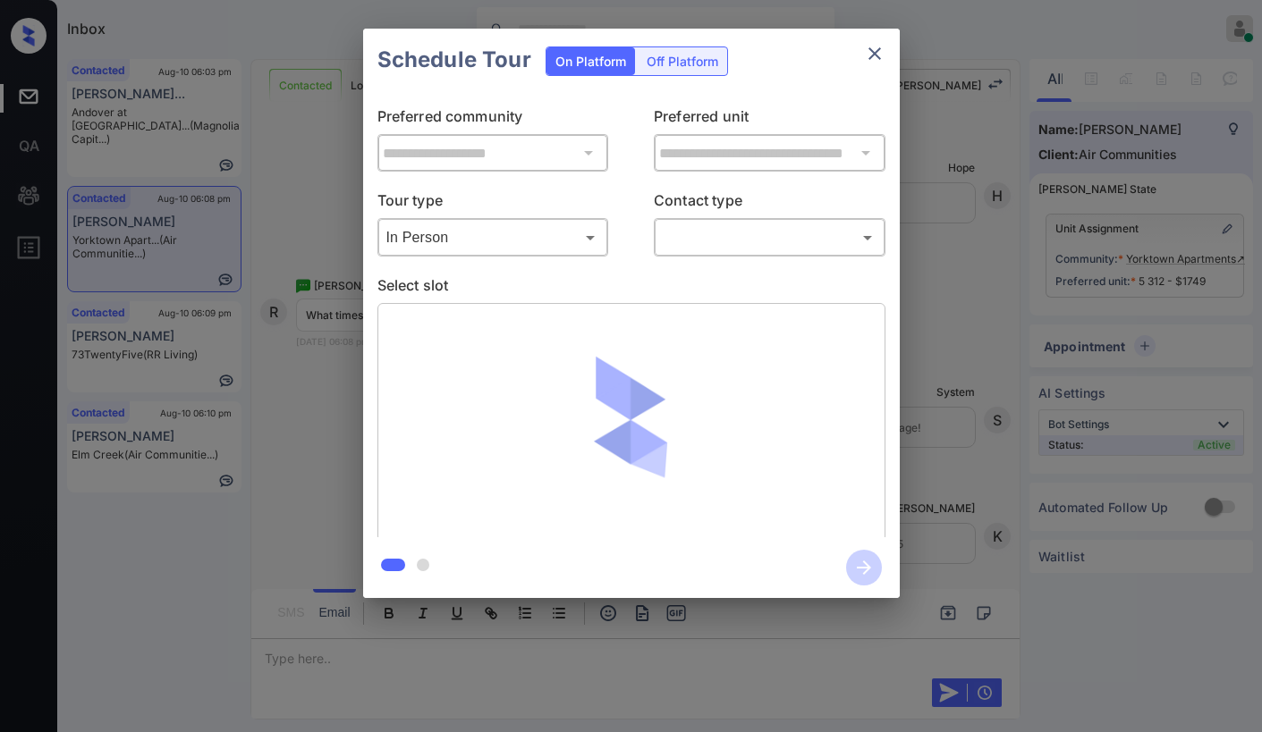
click at [716, 258] on div "**********" at bounding box center [631, 314] width 536 height 446
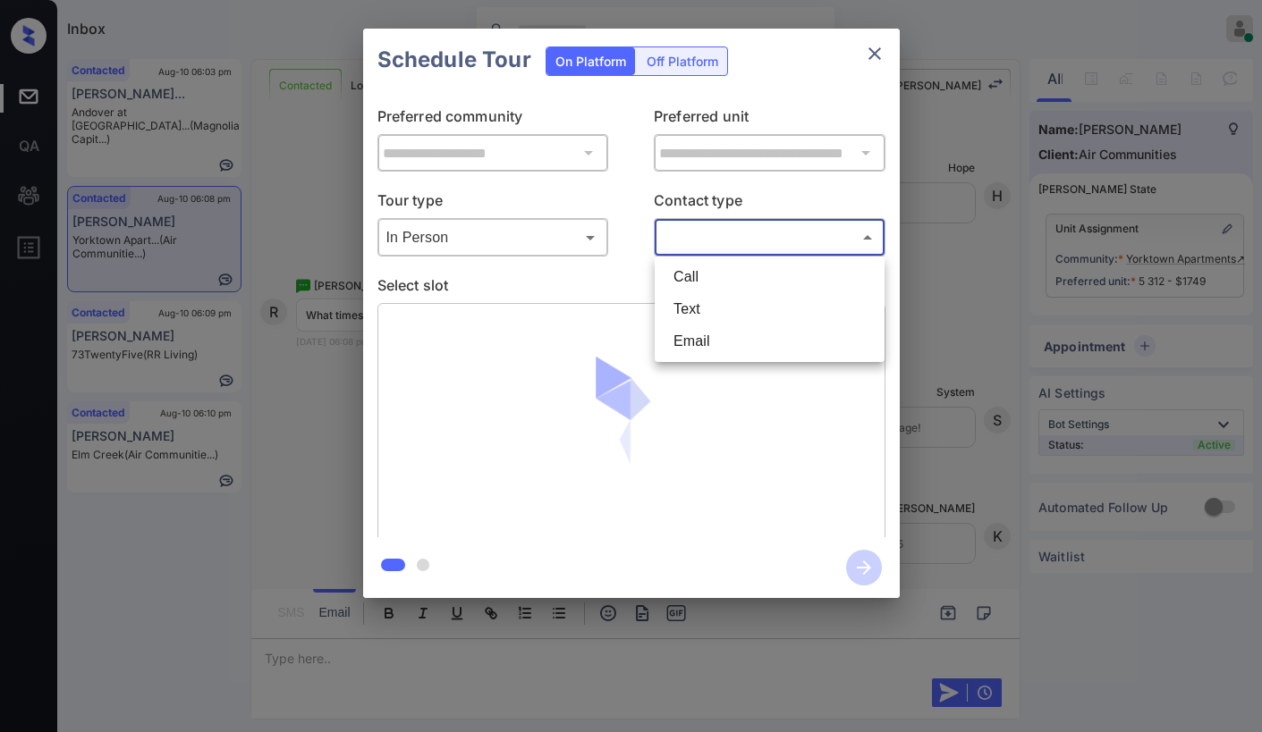
click at [724, 249] on body "Inbox [PERSON_NAME] Online Set yourself offline Set yourself on break Profile S…" at bounding box center [631, 366] width 1262 height 732
click at [712, 303] on li "Text" at bounding box center [769, 309] width 221 height 32
type input "****"
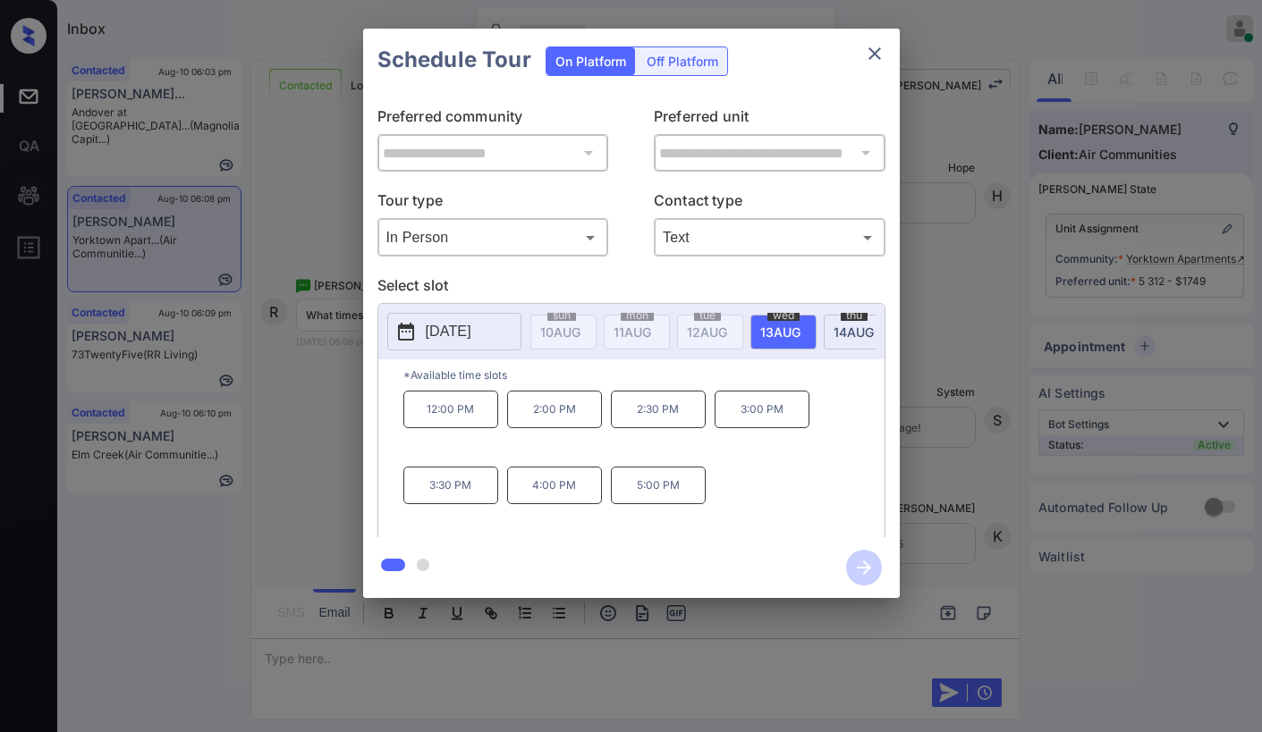
scroll to position [0, 92]
click at [488, 330] on span "[DATE]" at bounding box center [468, 332] width 40 height 15
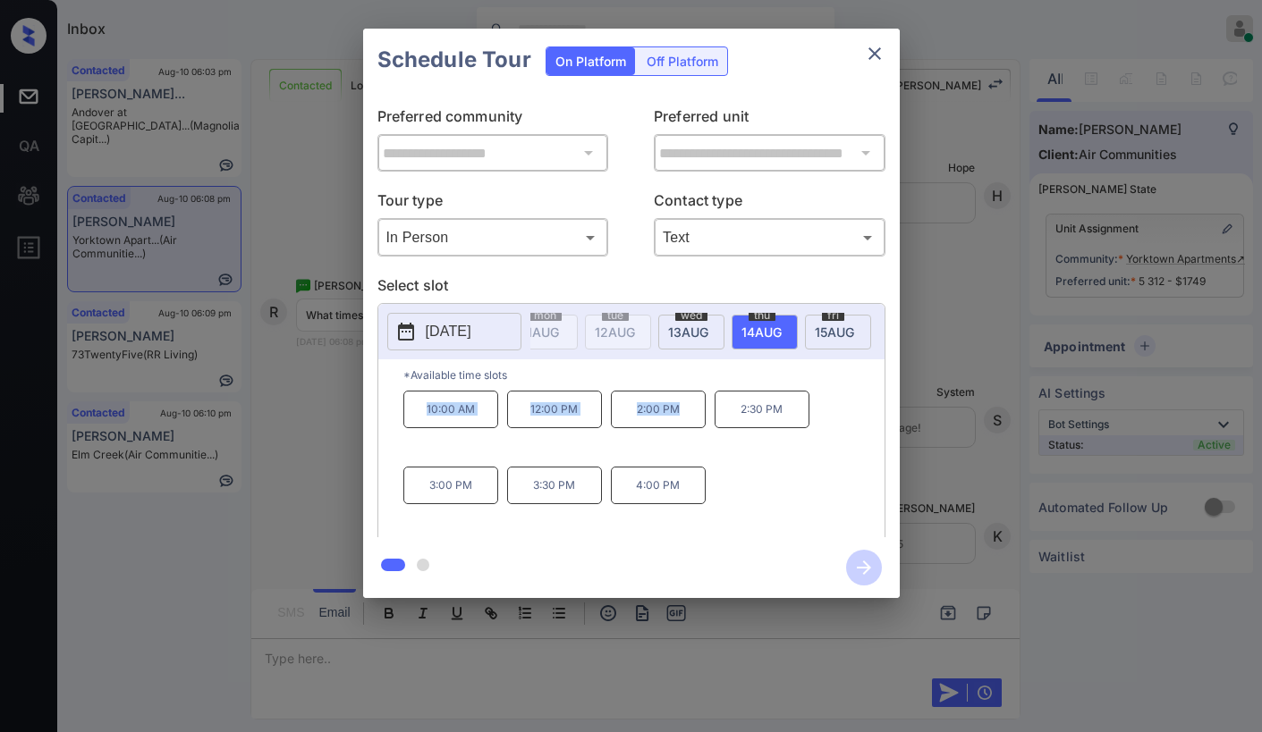
drag, startPoint x: 420, startPoint y: 418, endPoint x: 686, endPoint y: 412, distance: 265.6
click at [686, 412] on div "10:00 AM 12:00 PM 2:00 PM 2:30 PM 3:00 PM 3:30 PM 4:00 PM" at bounding box center [643, 462] width 481 height 143
copy div "10:00 AM 12:00 PM 2:00 PM"
click at [879, 52] on icon "close" at bounding box center [874, 53] width 21 height 21
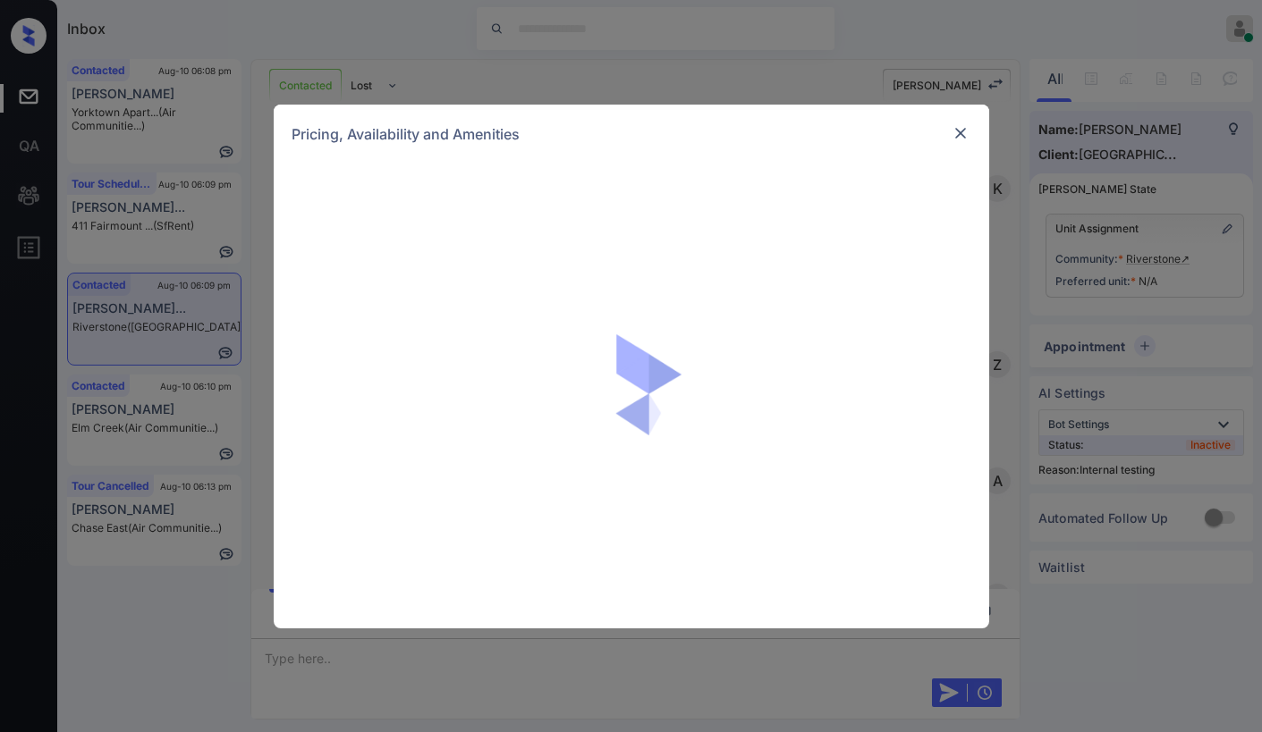
scroll to position [3906, 0]
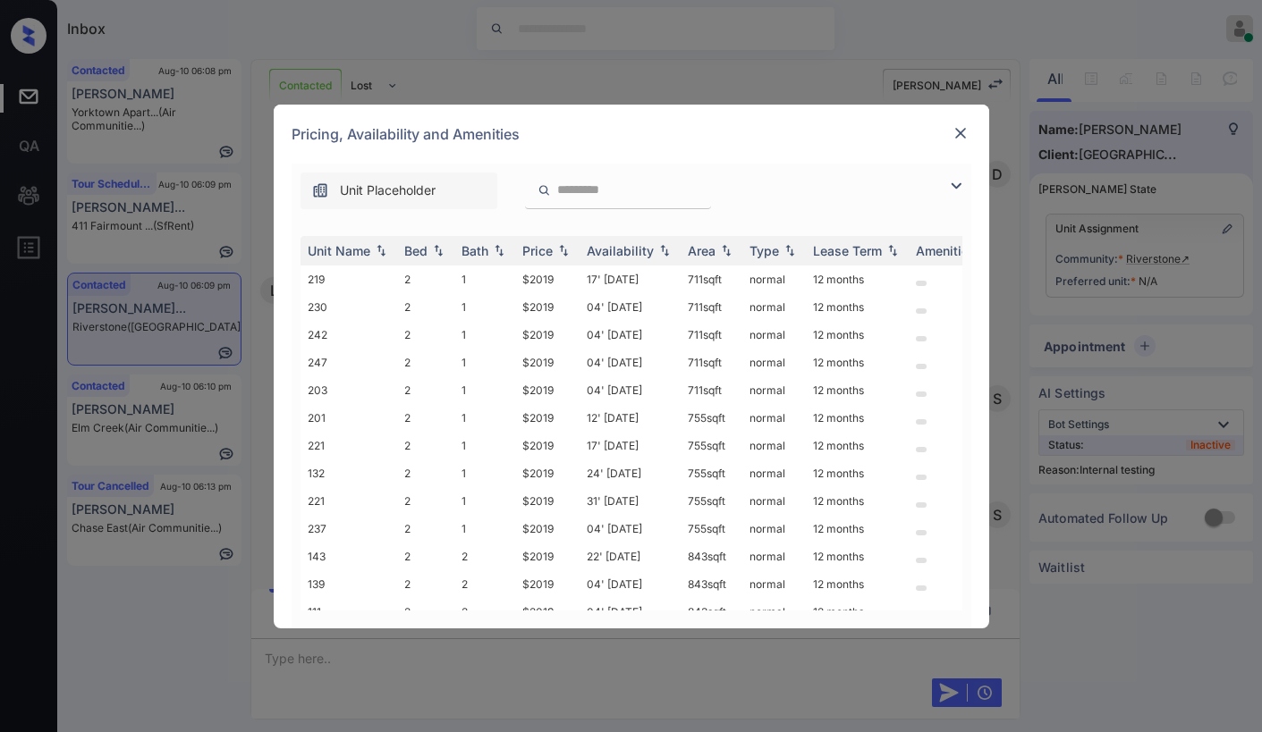
click at [961, 181] on img at bounding box center [955, 185] width 21 height 21
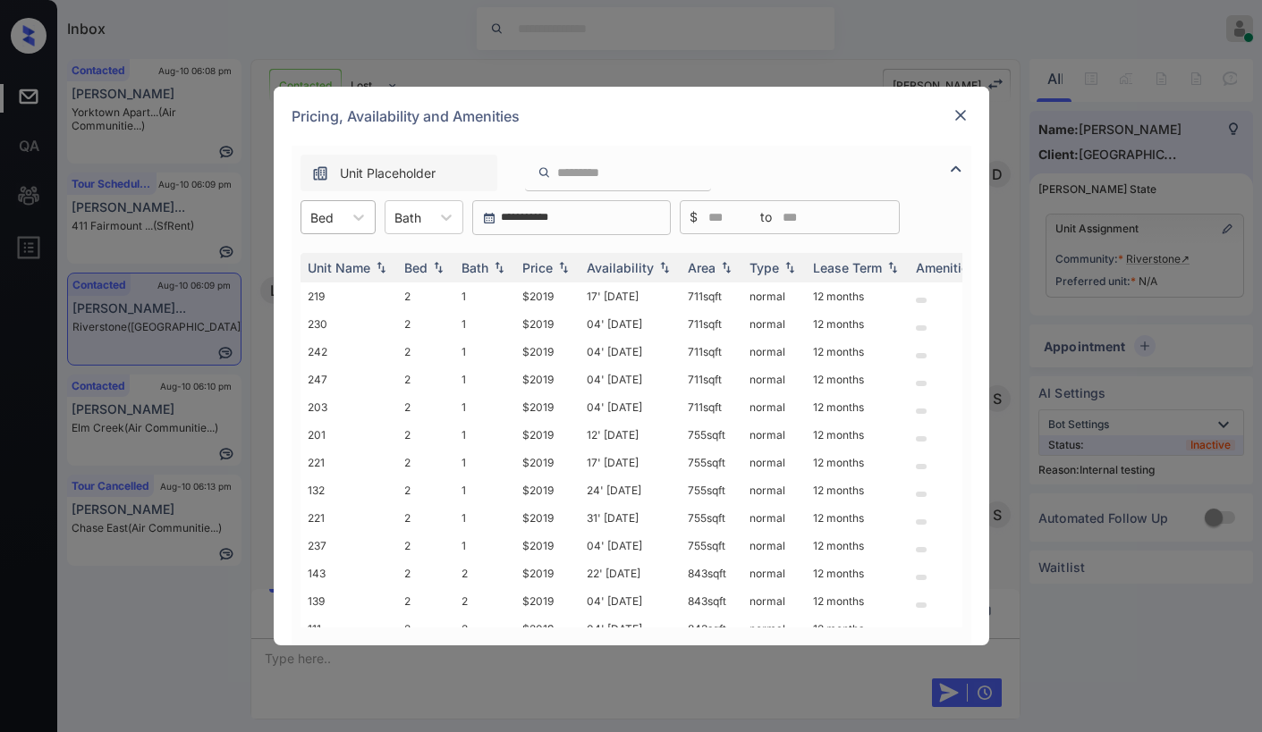
click at [342, 215] on div "Bed" at bounding box center [321, 218] width 41 height 26
click at [333, 260] on div "2" at bounding box center [337, 261] width 75 height 32
click at [550, 265] on div "Price" at bounding box center [537, 267] width 30 height 15
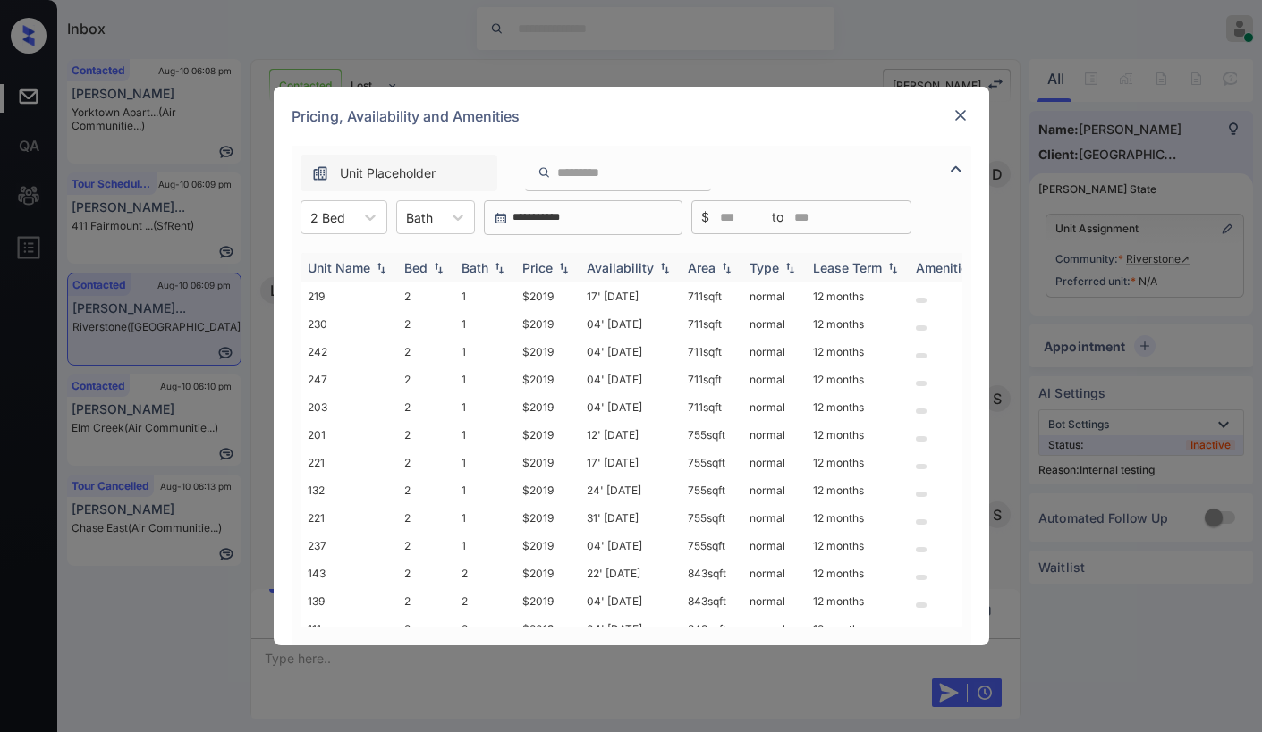
click at [550, 265] on div "Price" at bounding box center [537, 267] width 30 height 15
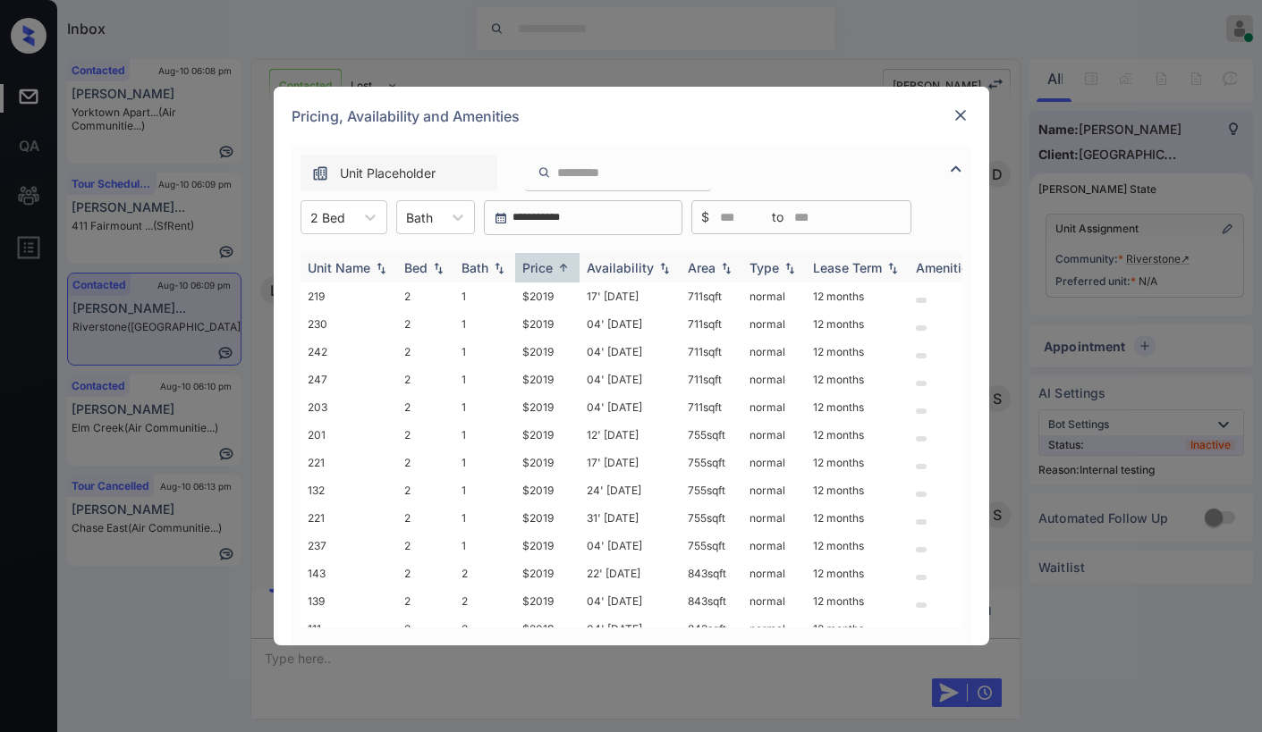
click at [550, 265] on div "Price" at bounding box center [537, 267] width 30 height 15
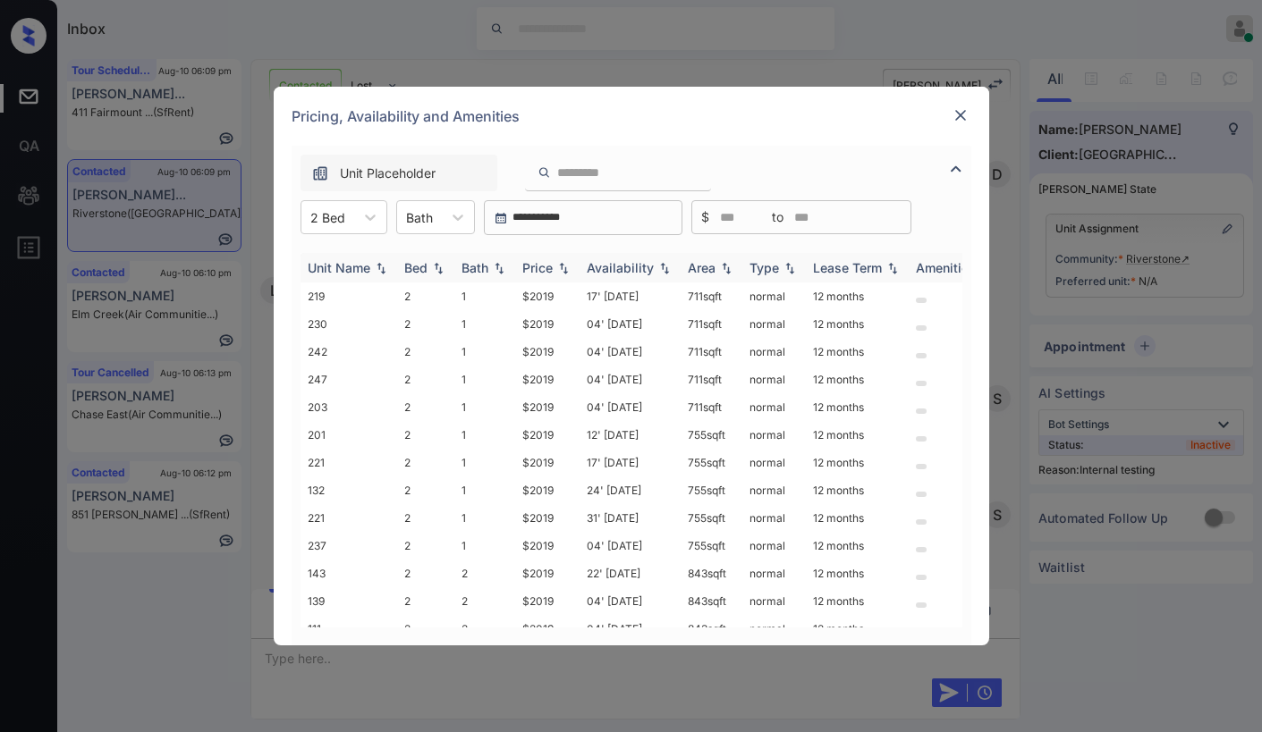
click at [550, 265] on div "Price" at bounding box center [537, 267] width 30 height 15
click at [545, 294] on td "$2019" at bounding box center [547, 297] width 64 height 28
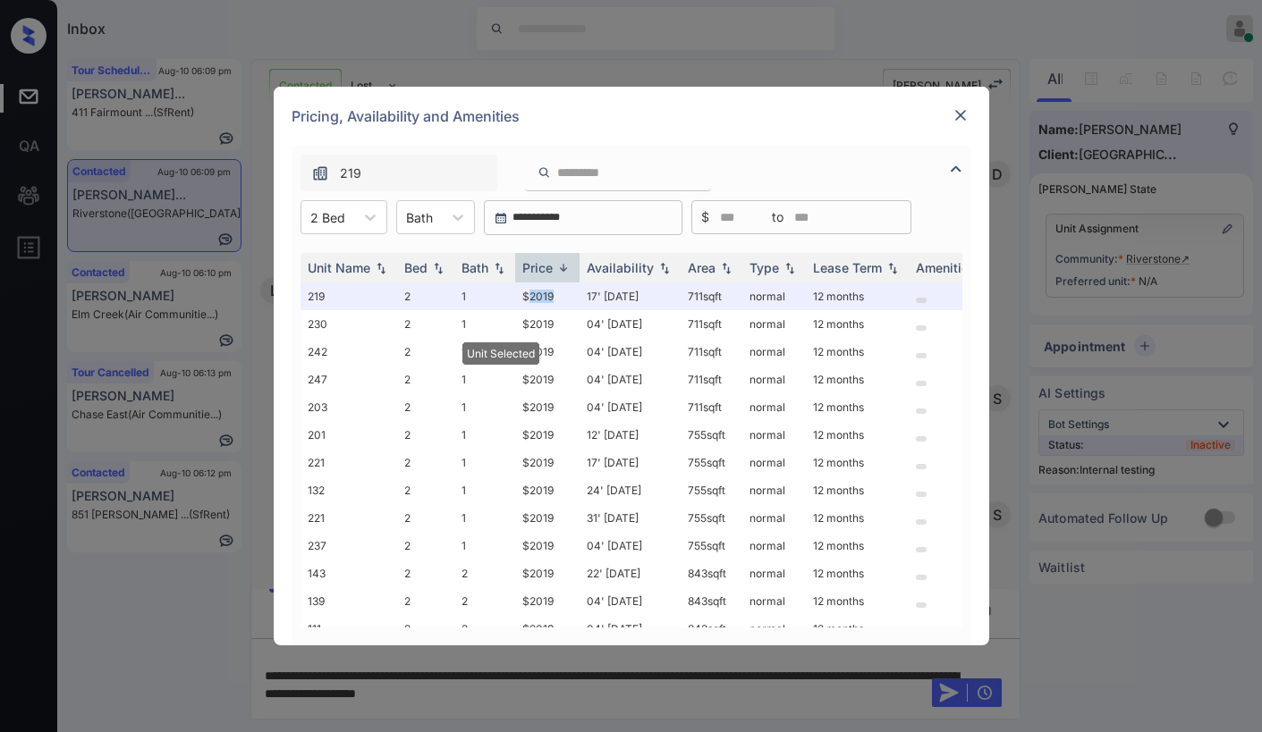
click at [959, 113] on img at bounding box center [960, 115] width 18 height 18
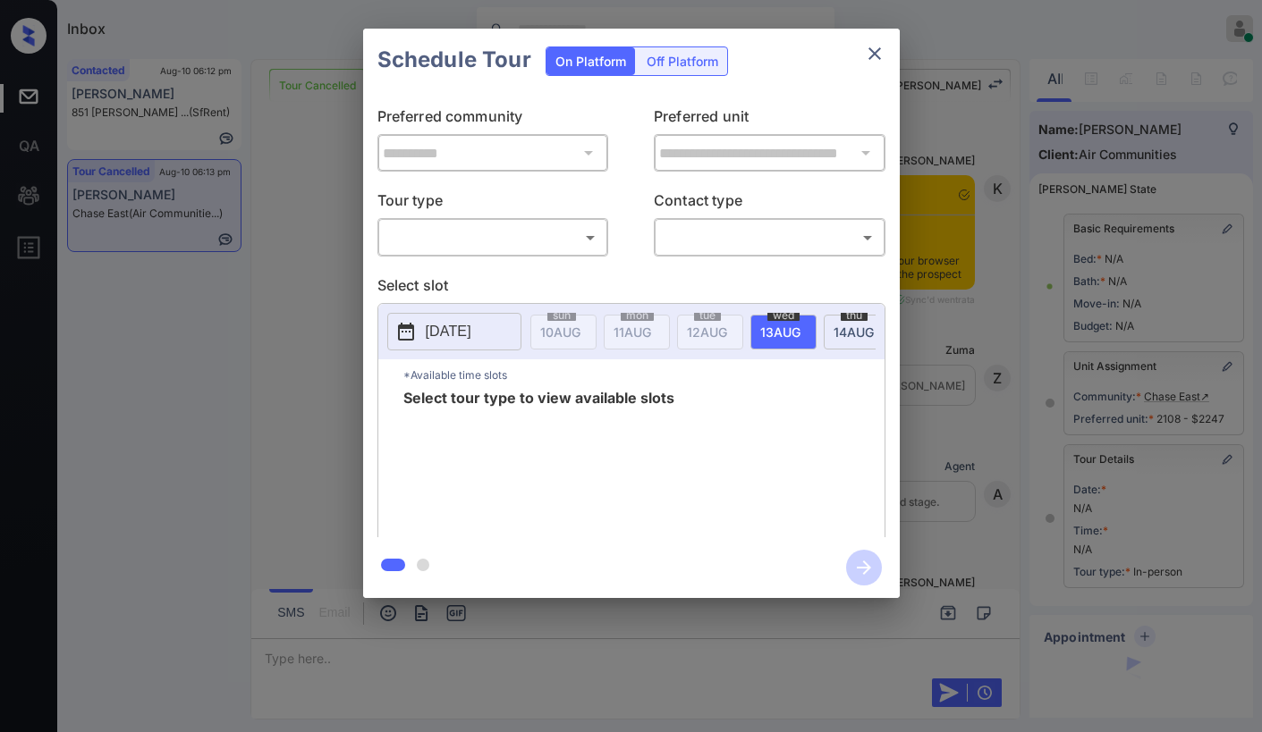
click at [434, 240] on body "Inbox [PERSON_NAME] Online Set yourself offline Set yourself on break Profile S…" at bounding box center [631, 366] width 1262 height 732
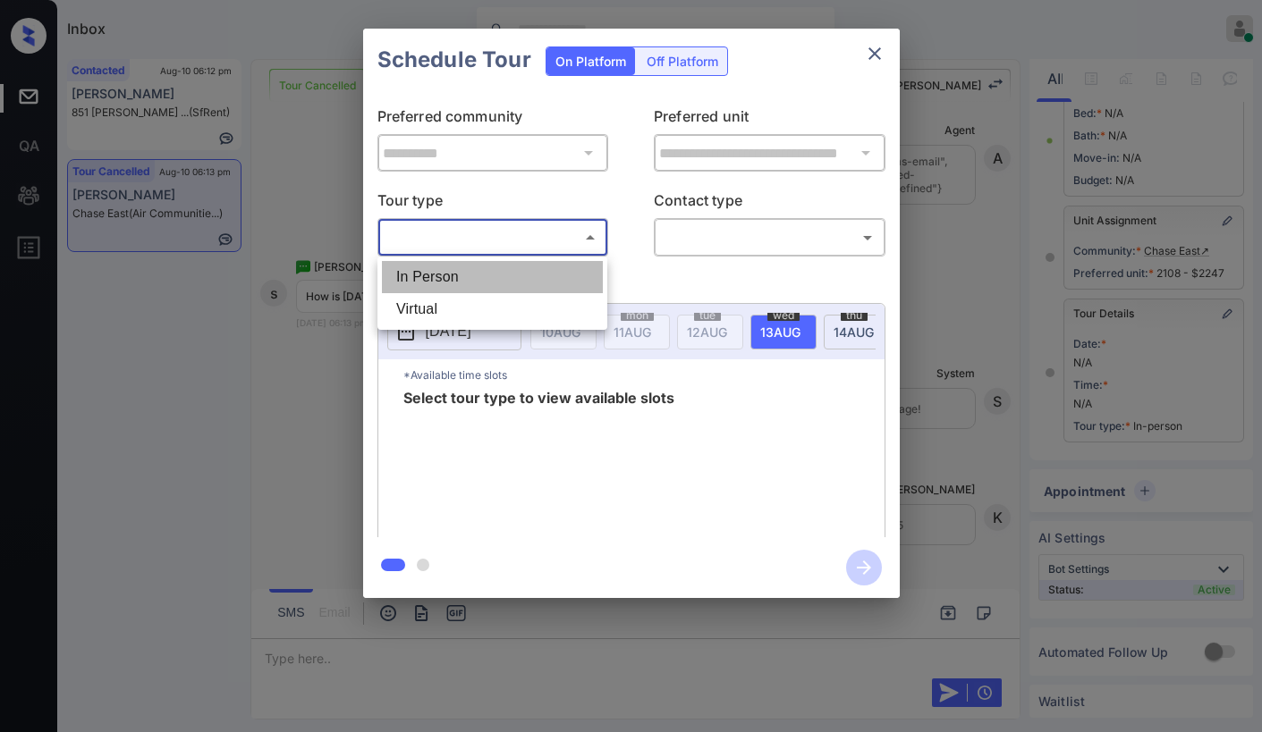
drag, startPoint x: 439, startPoint y: 283, endPoint x: 640, endPoint y: 283, distance: 201.2
click at [442, 283] on li "In Person" at bounding box center [492, 277] width 221 height 32
type input "********"
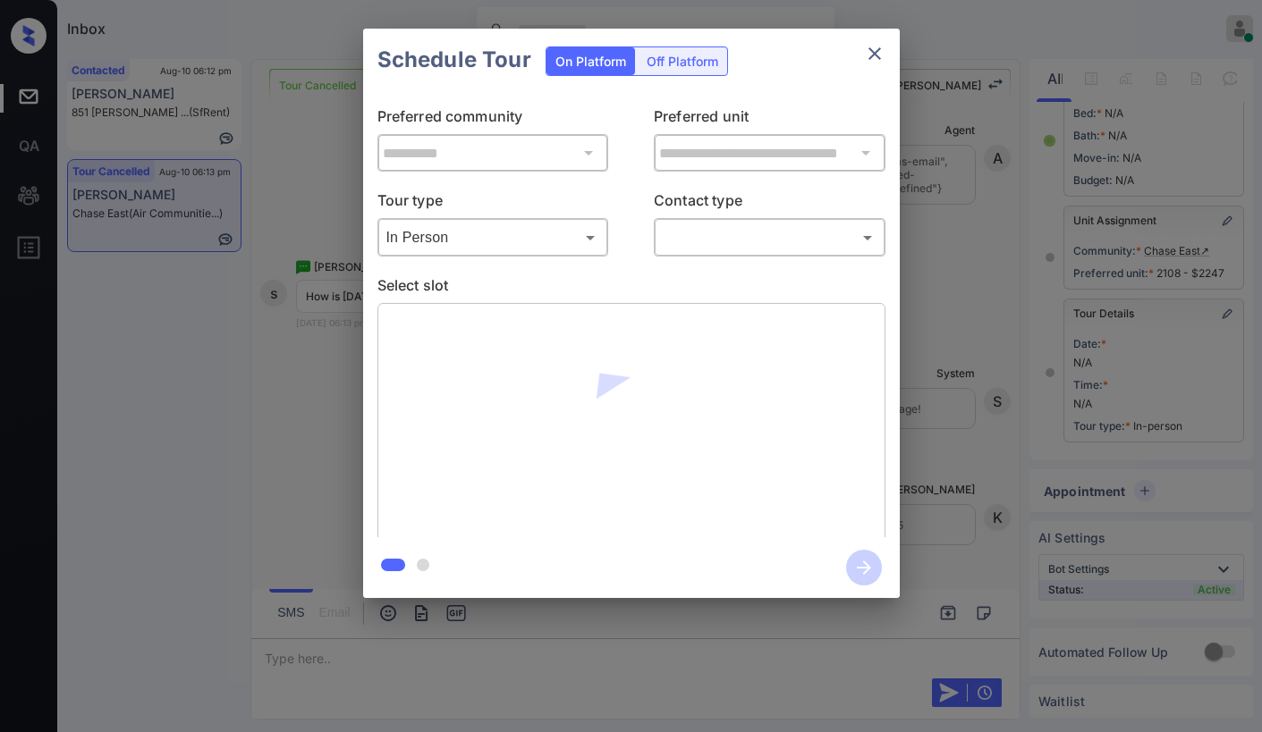
click at [677, 253] on div "​ ​" at bounding box center [770, 237] width 232 height 38
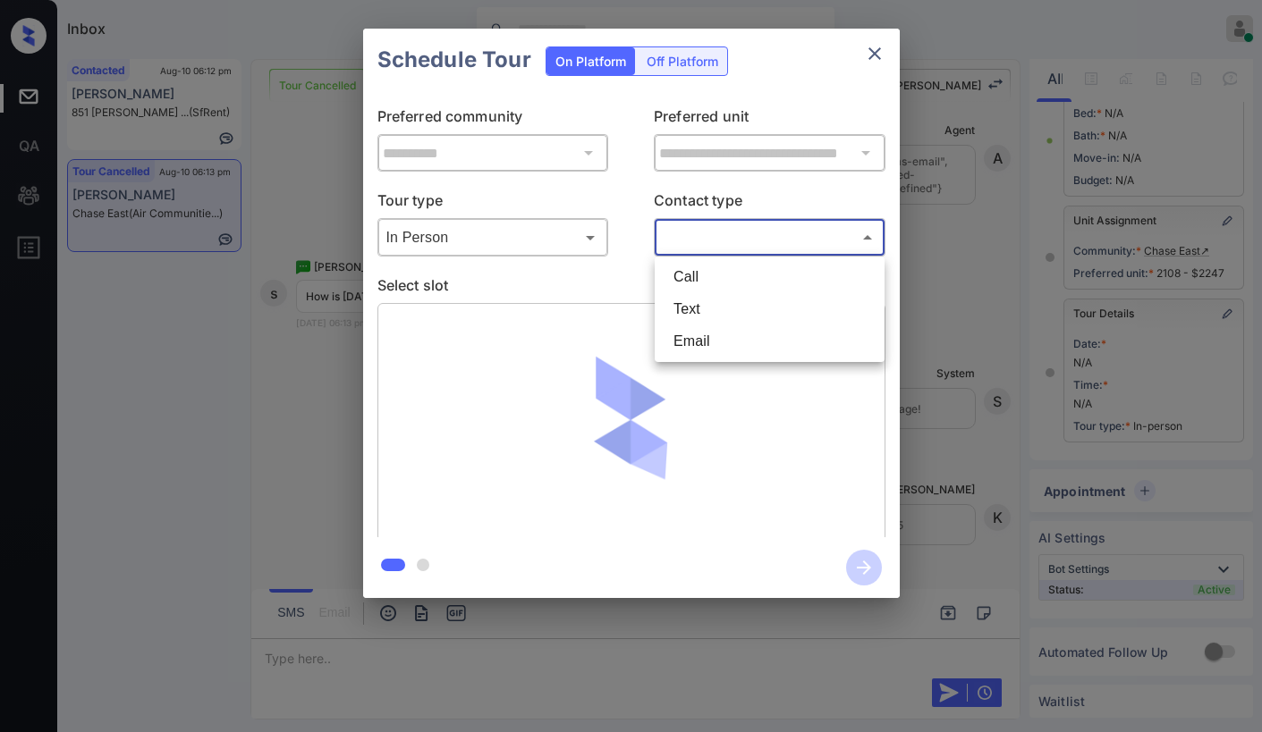
click at [686, 245] on body "Inbox [PERSON_NAME] Online Set yourself offline Set yourself on break Profile S…" at bounding box center [631, 366] width 1262 height 732
click at [696, 306] on li "Text" at bounding box center [769, 309] width 221 height 32
type input "****"
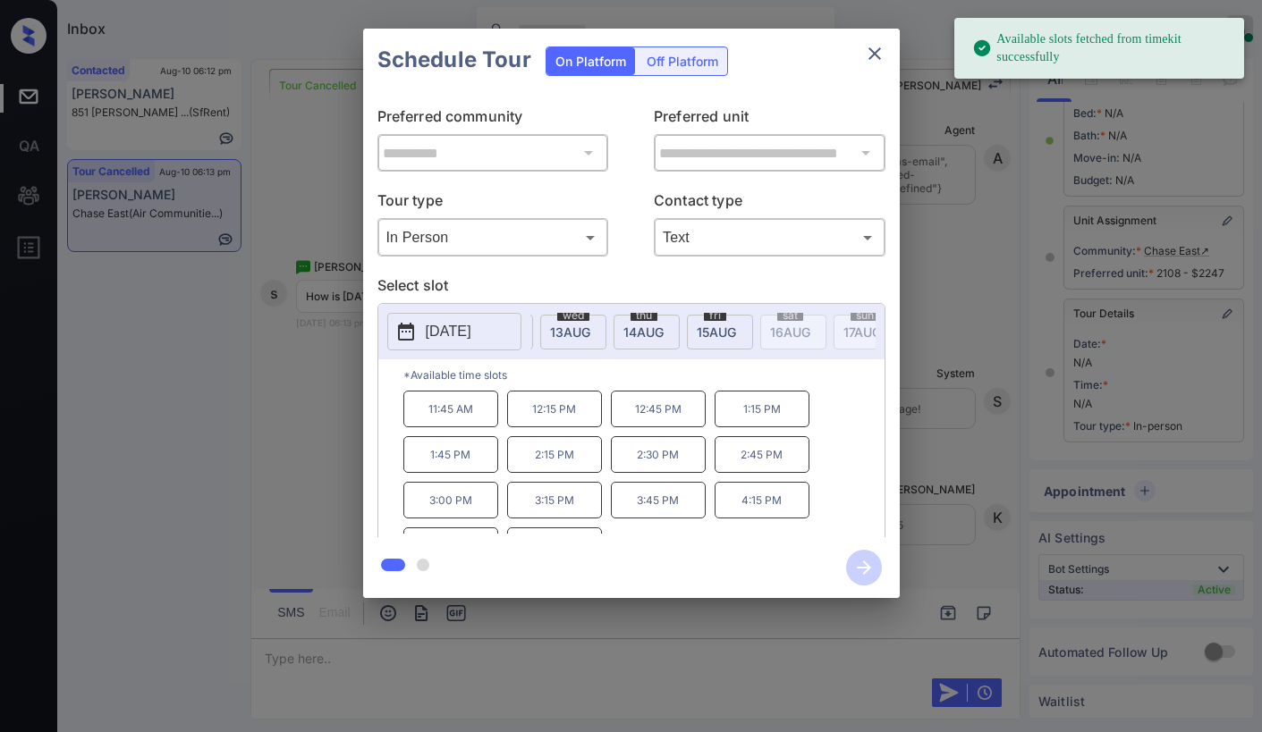
scroll to position [0, 223]
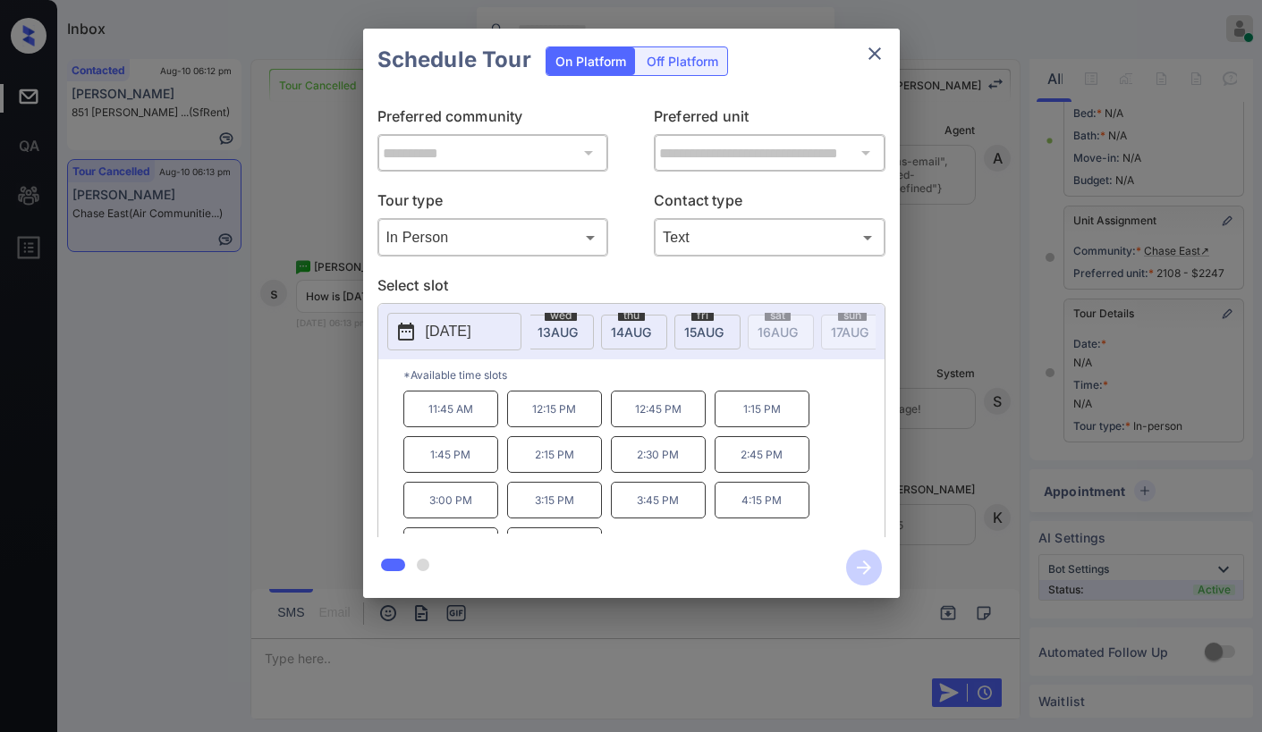
click at [698, 341] on div "[DATE]" at bounding box center [707, 332] width 66 height 35
drag, startPoint x: 633, startPoint y: 417, endPoint x: 722, endPoint y: 417, distance: 88.5
click at [722, 417] on div "10:00 AM 10:30 AM 11:45 AM 12:15 PM 12:45 PM 1:15 PM 1:45 PM 2:15 PM 2:45 PM 3:…" at bounding box center [643, 462] width 481 height 143
copy p "11:45 AM"
click at [870, 54] on icon "close" at bounding box center [874, 53] width 21 height 21
